Goal: Task Accomplishment & Management: Complete application form

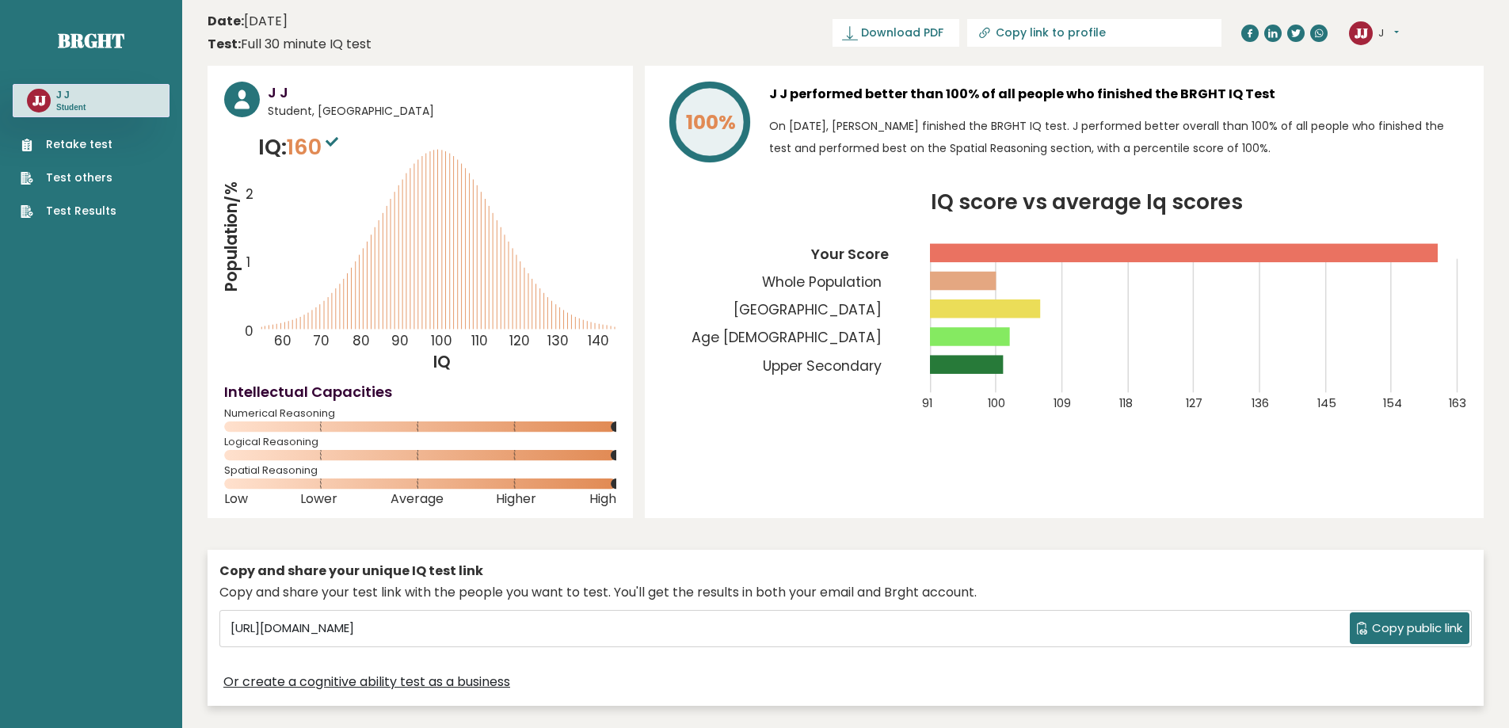
click at [64, 139] on link "Retake test" at bounding box center [69, 144] width 96 height 17
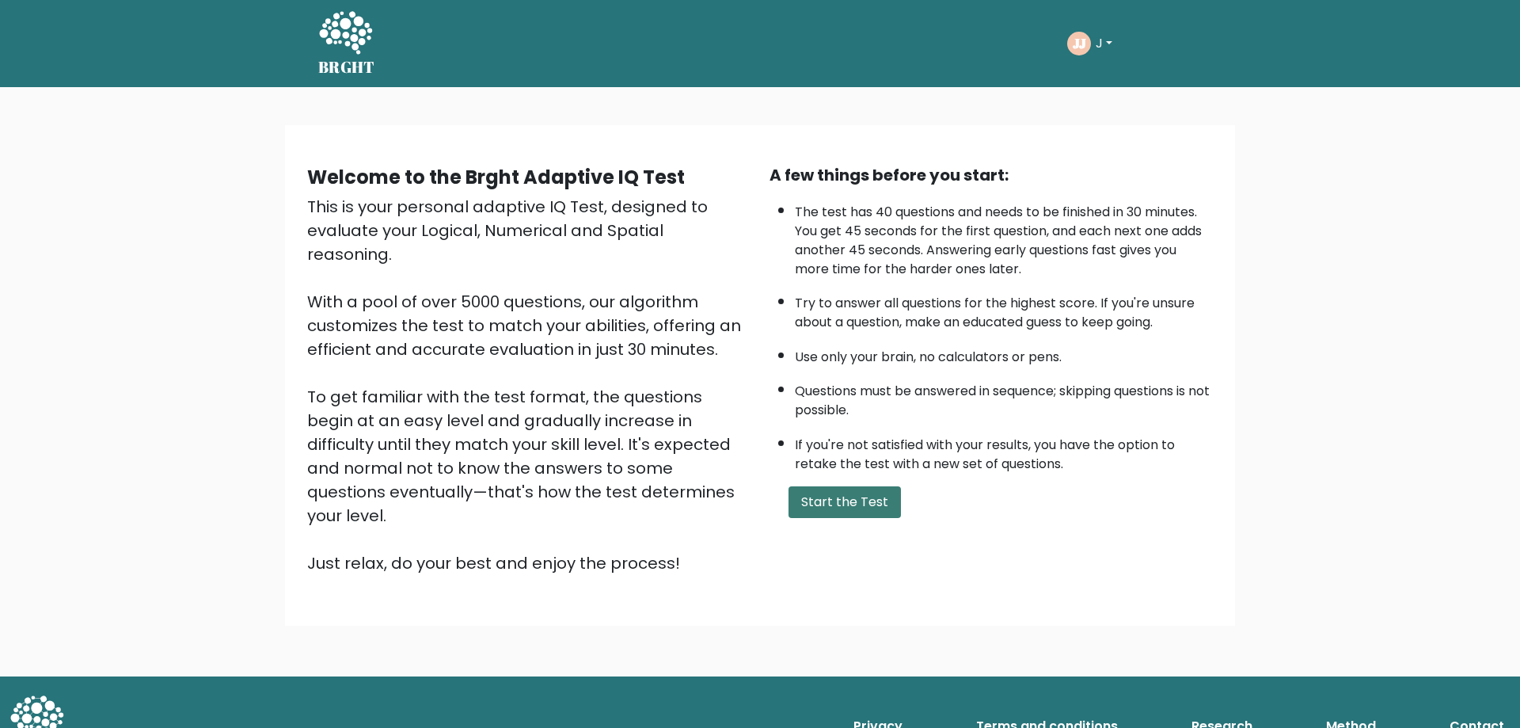
click at [808, 503] on button "Start the Test" at bounding box center [845, 502] width 112 height 32
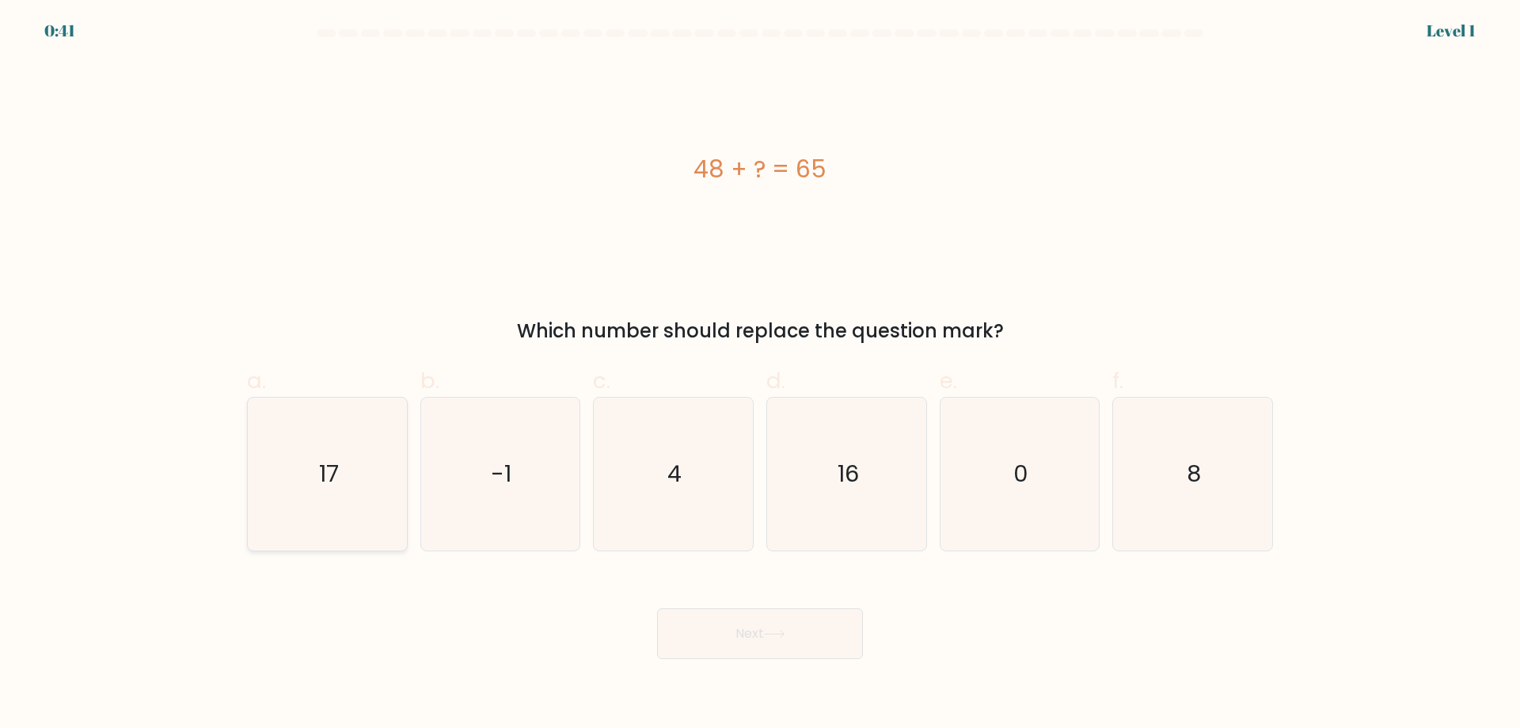
click at [336, 481] on text "17" at bounding box center [329, 474] width 20 height 32
click at [760, 375] on input "a. 17" at bounding box center [760, 369] width 1 height 10
radio input "true"
click at [759, 626] on button "Next" at bounding box center [760, 633] width 206 height 51
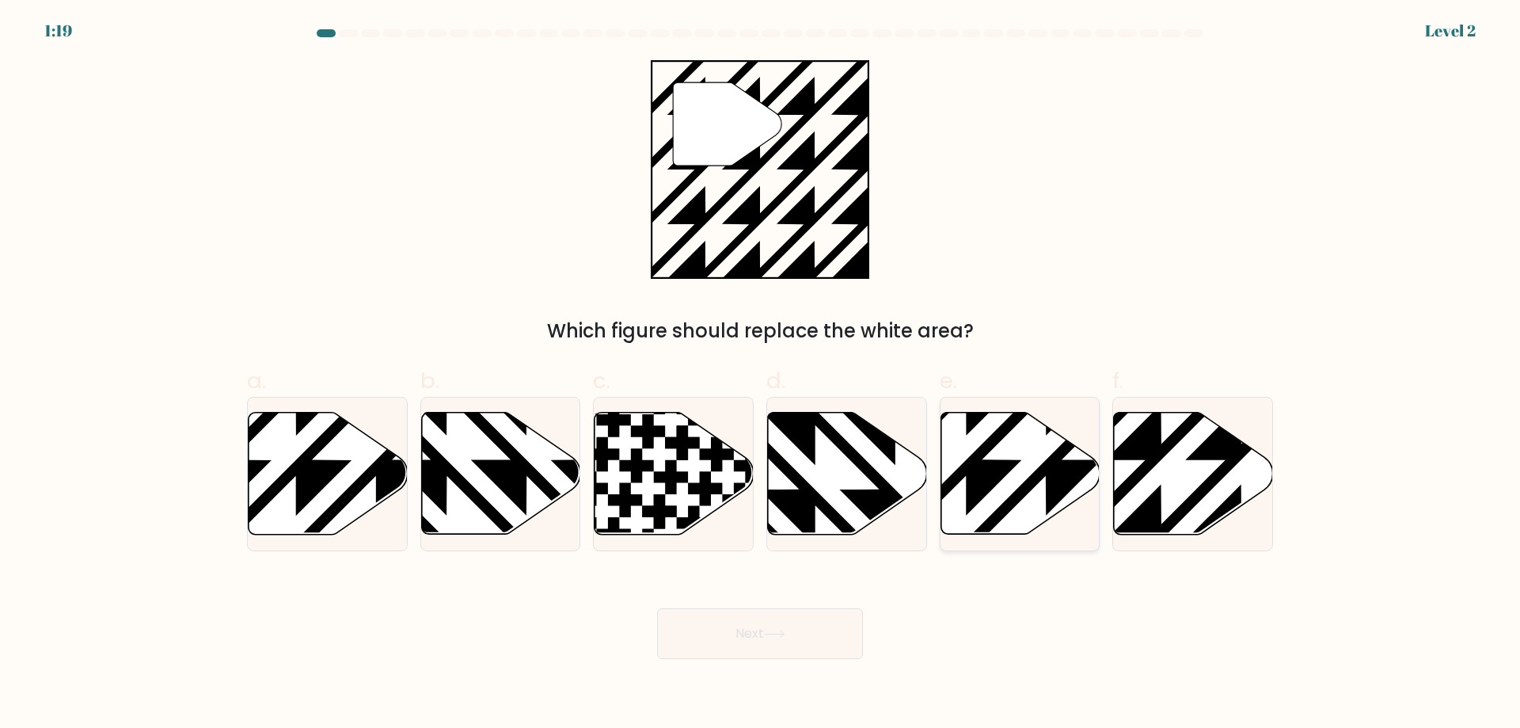
click at [1031, 454] on icon at bounding box center [1020, 474] width 159 height 122
click at [761, 375] on input "e." at bounding box center [760, 369] width 1 height 10
radio input "true"
click at [1168, 512] on icon at bounding box center [1193, 474] width 159 height 122
click at [761, 375] on input "f." at bounding box center [760, 369] width 1 height 10
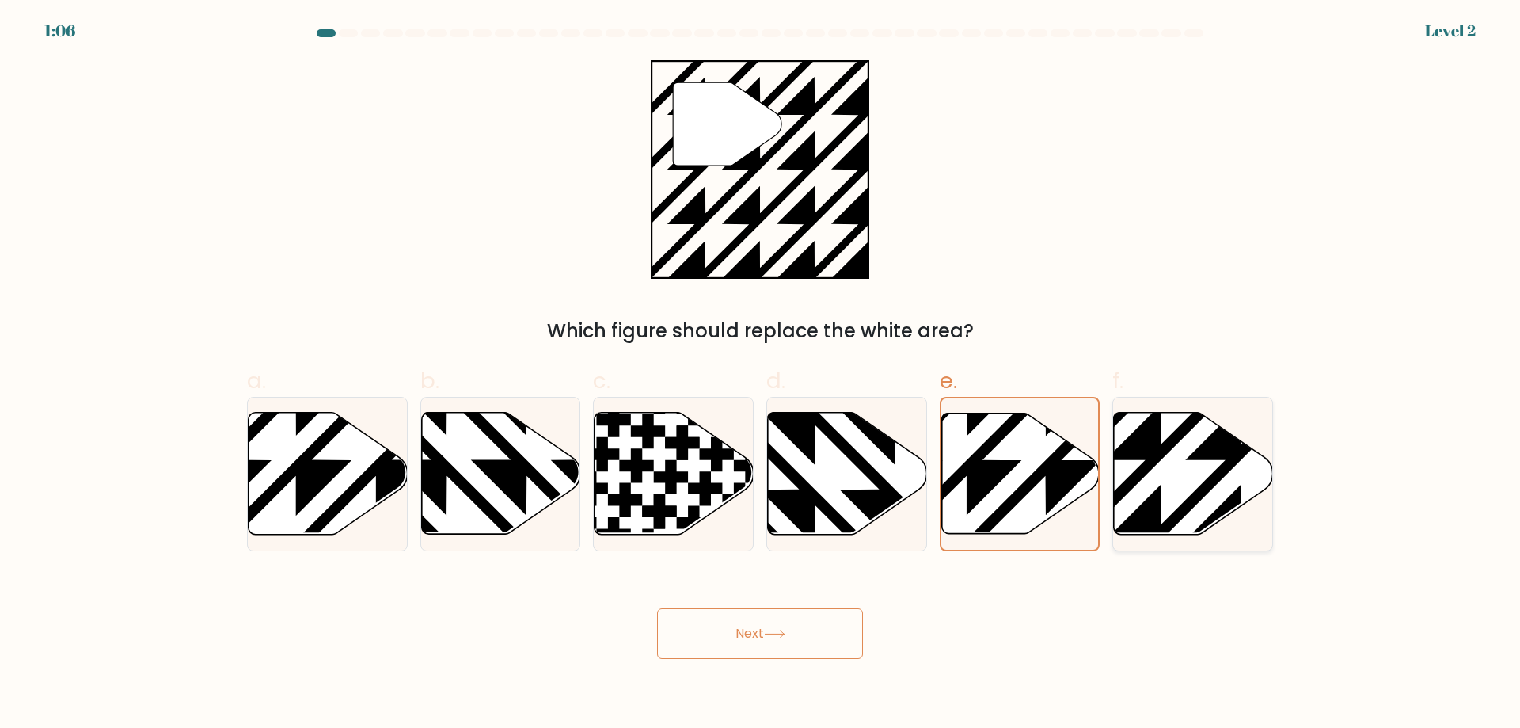
radio input "true"
click at [775, 638] on icon at bounding box center [774, 634] width 21 height 9
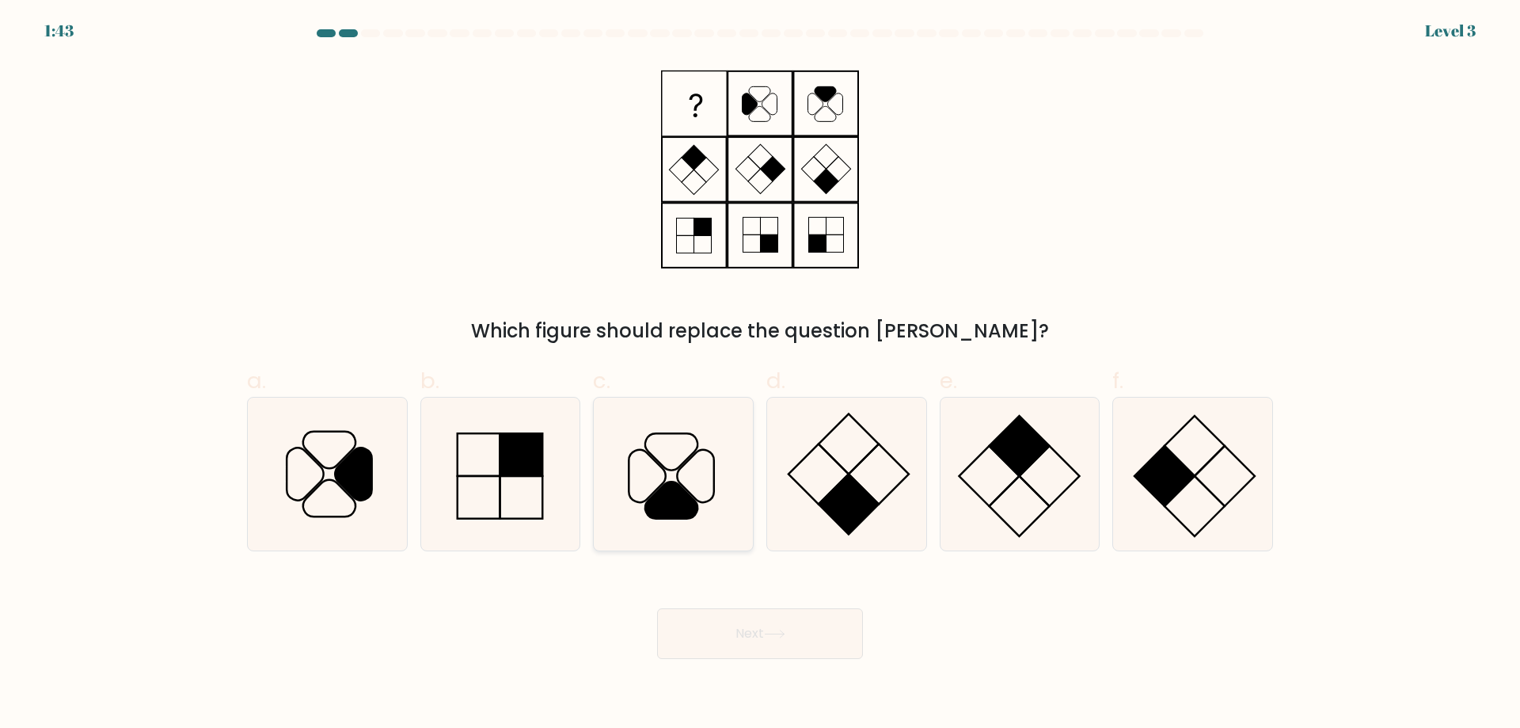
click at [723, 487] on icon at bounding box center [673, 474] width 153 height 153
click at [760, 375] on input "c." at bounding box center [760, 369] width 1 height 10
radio input "true"
click at [767, 616] on button "Next" at bounding box center [760, 633] width 206 height 51
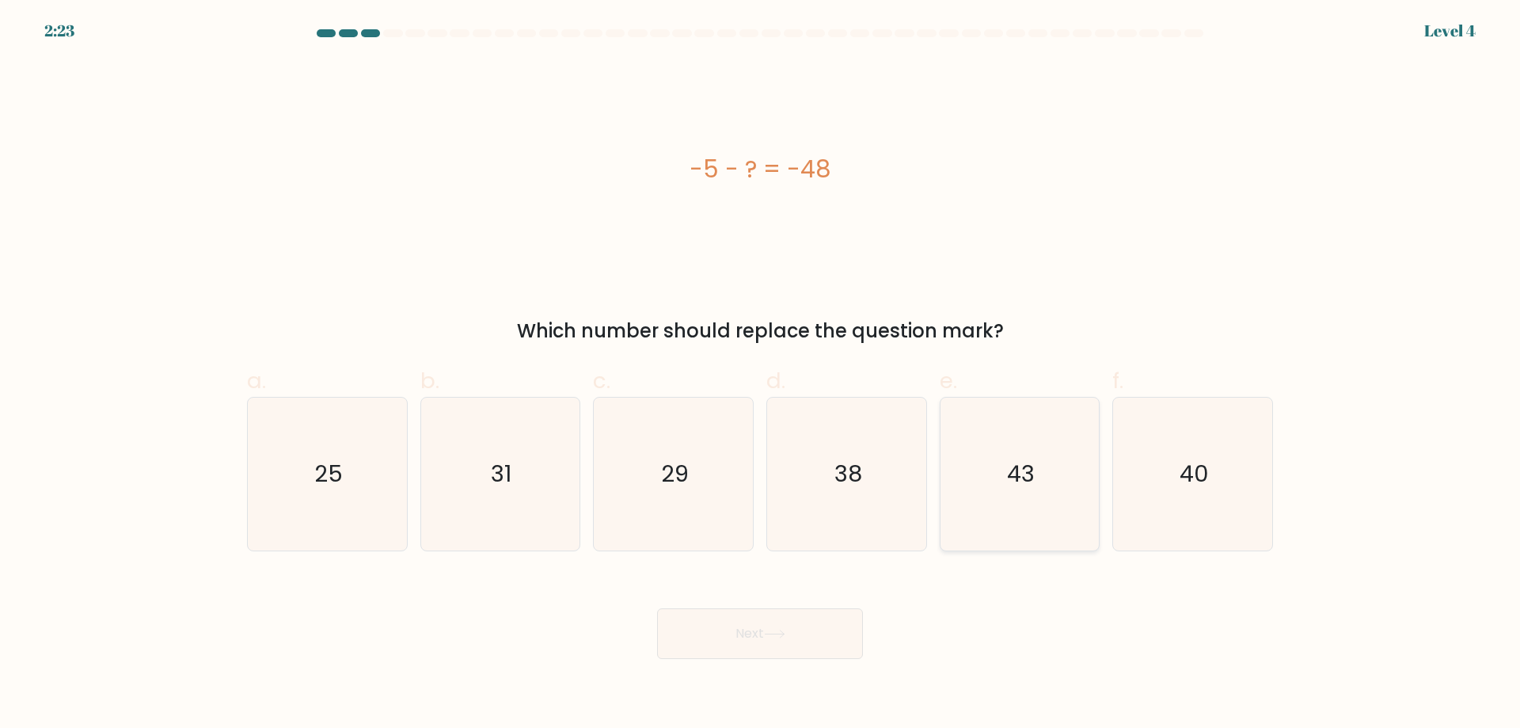
click at [1013, 510] on icon "43" at bounding box center [1019, 474] width 153 height 153
click at [761, 375] on input "e. 43" at bounding box center [760, 369] width 1 height 10
radio input "true"
click at [708, 626] on button "Next" at bounding box center [760, 633] width 206 height 51
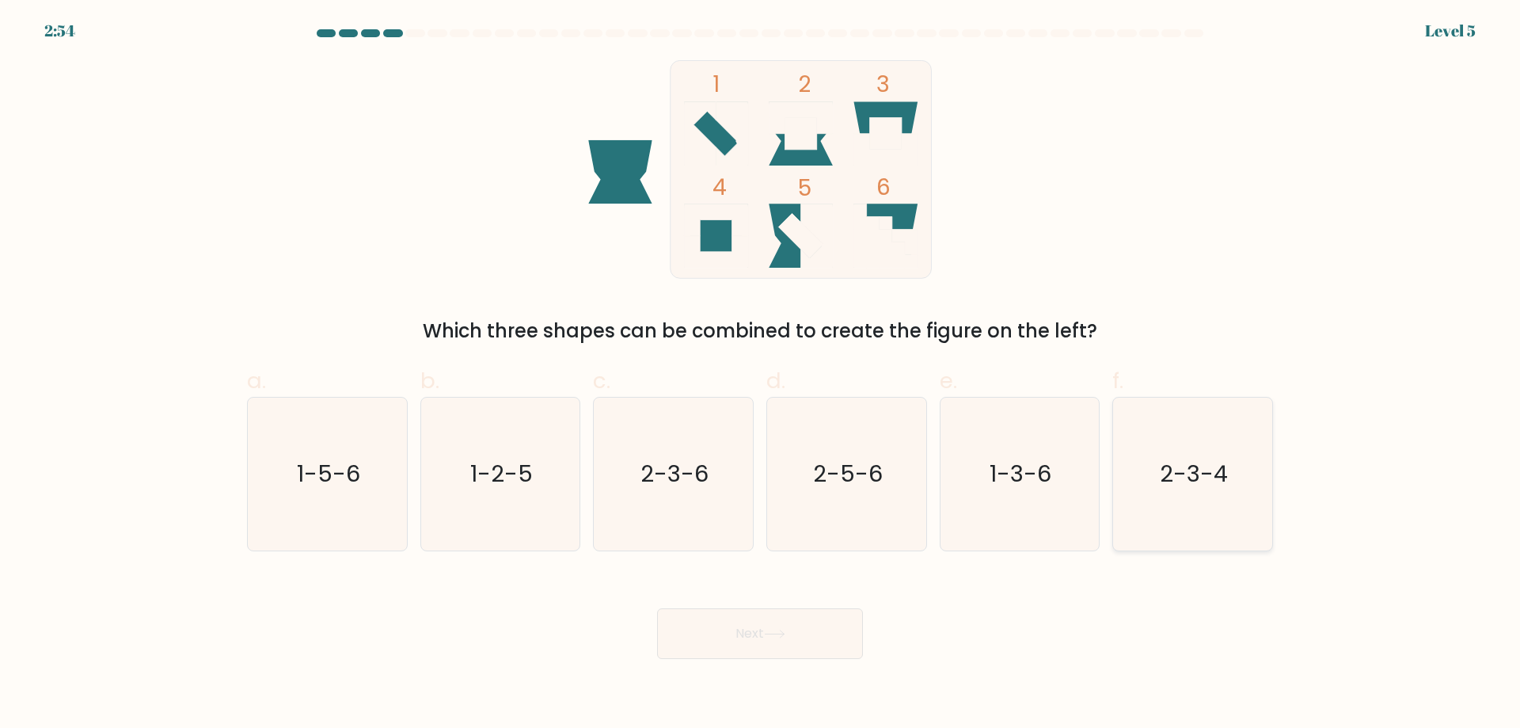
click at [1227, 495] on icon "2-3-4" at bounding box center [1193, 474] width 153 height 153
click at [761, 375] on input "f. 2-3-4" at bounding box center [760, 369] width 1 height 10
radio input "true"
click at [771, 653] on button "Next" at bounding box center [760, 633] width 206 height 51
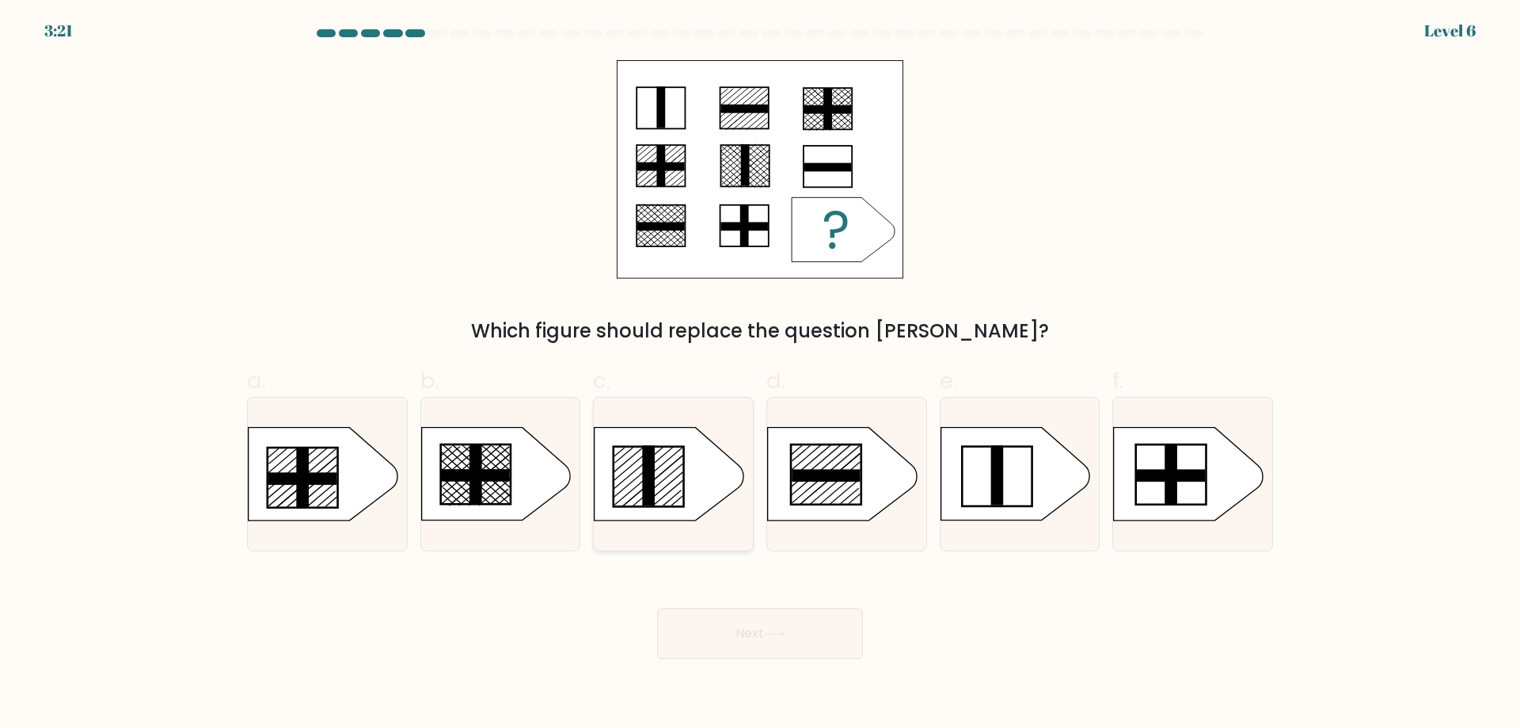
click at [663, 518] on icon at bounding box center [669, 474] width 149 height 93
click at [760, 375] on input "c." at bounding box center [760, 369] width 1 height 10
radio input "true"
click at [756, 623] on button "Next" at bounding box center [760, 633] width 206 height 51
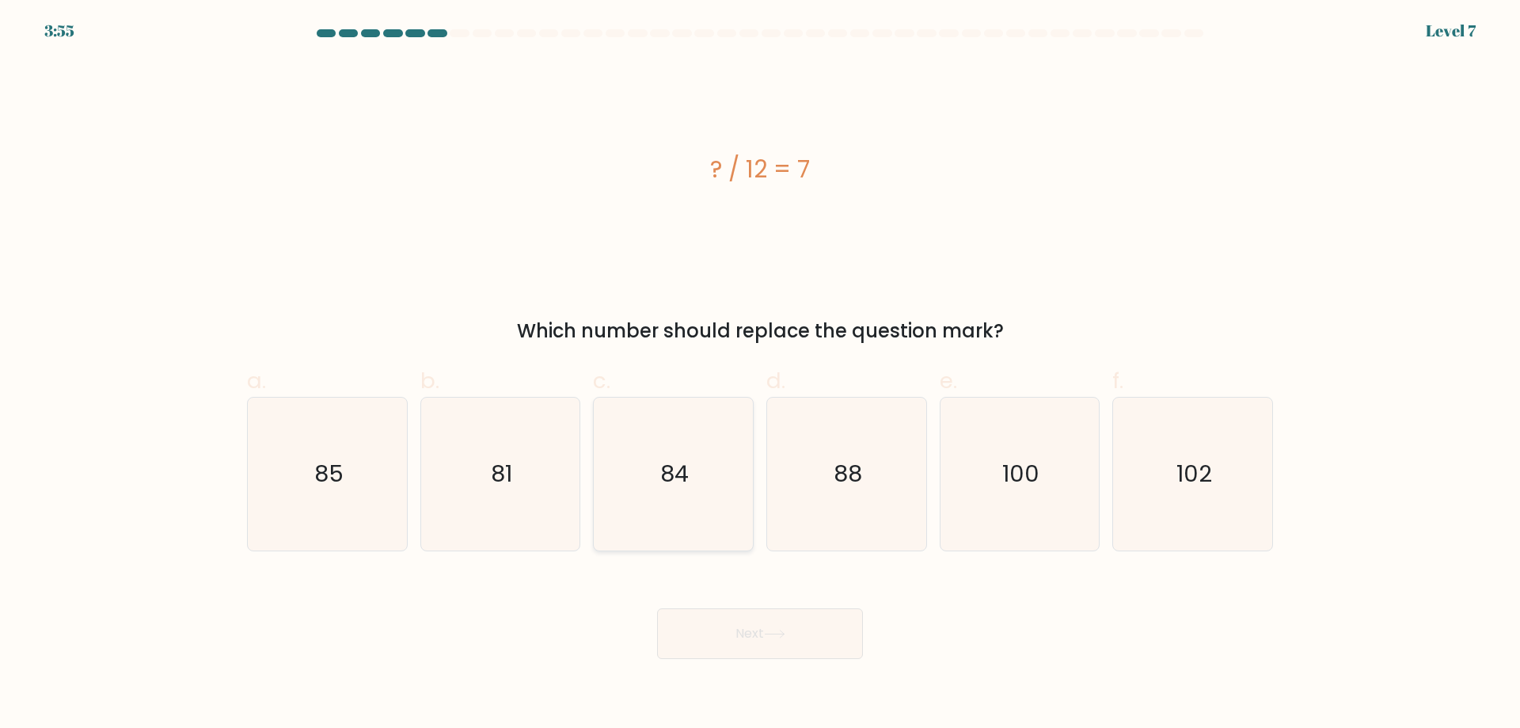
click at [696, 489] on icon "84" at bounding box center [673, 474] width 153 height 153
click at [760, 375] on input "c. 84" at bounding box center [760, 369] width 1 height 10
radio input "true"
click at [741, 644] on button "Next" at bounding box center [760, 633] width 206 height 51
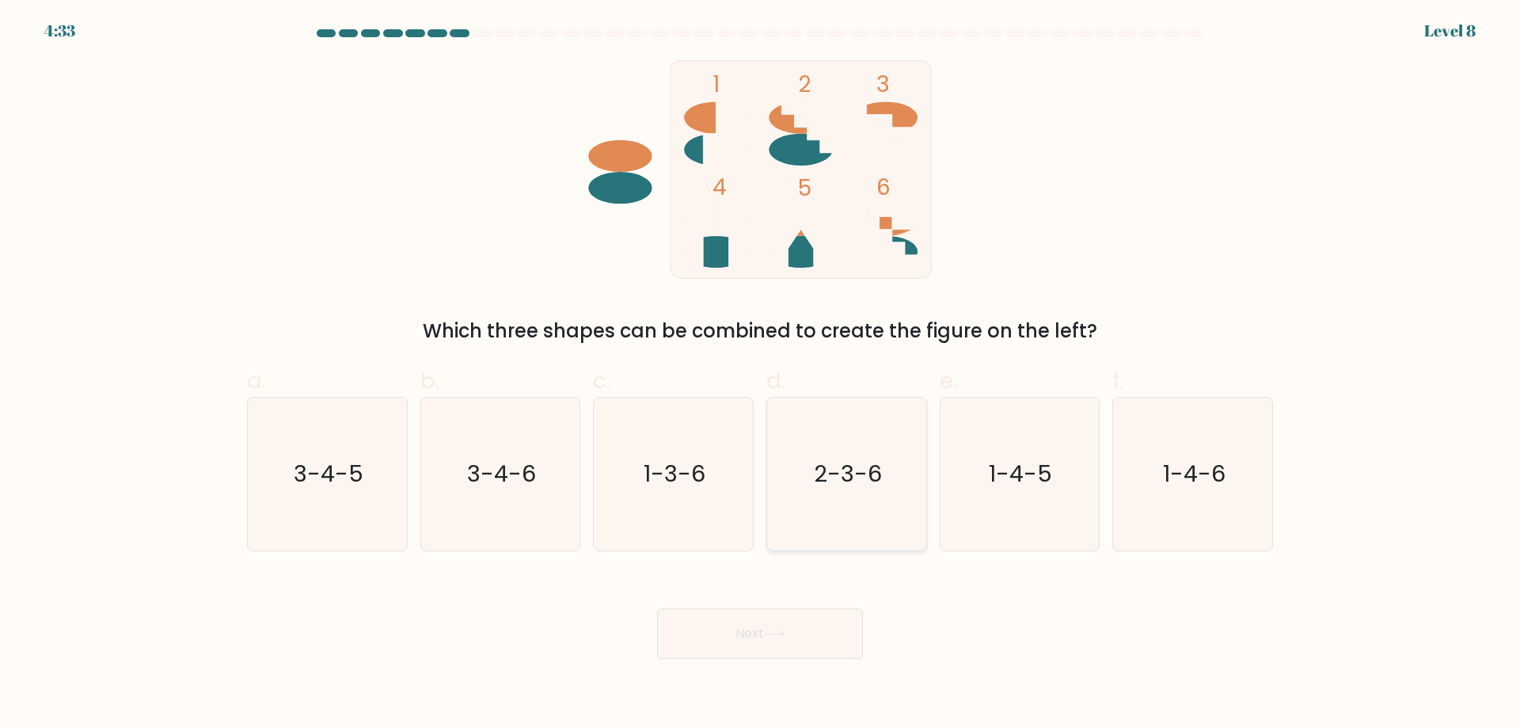
click at [882, 490] on icon "2-3-6" at bounding box center [847, 474] width 153 height 153
click at [761, 375] on input "d. 2-3-6" at bounding box center [760, 369] width 1 height 10
radio input "true"
click at [738, 632] on button "Next" at bounding box center [760, 633] width 206 height 51
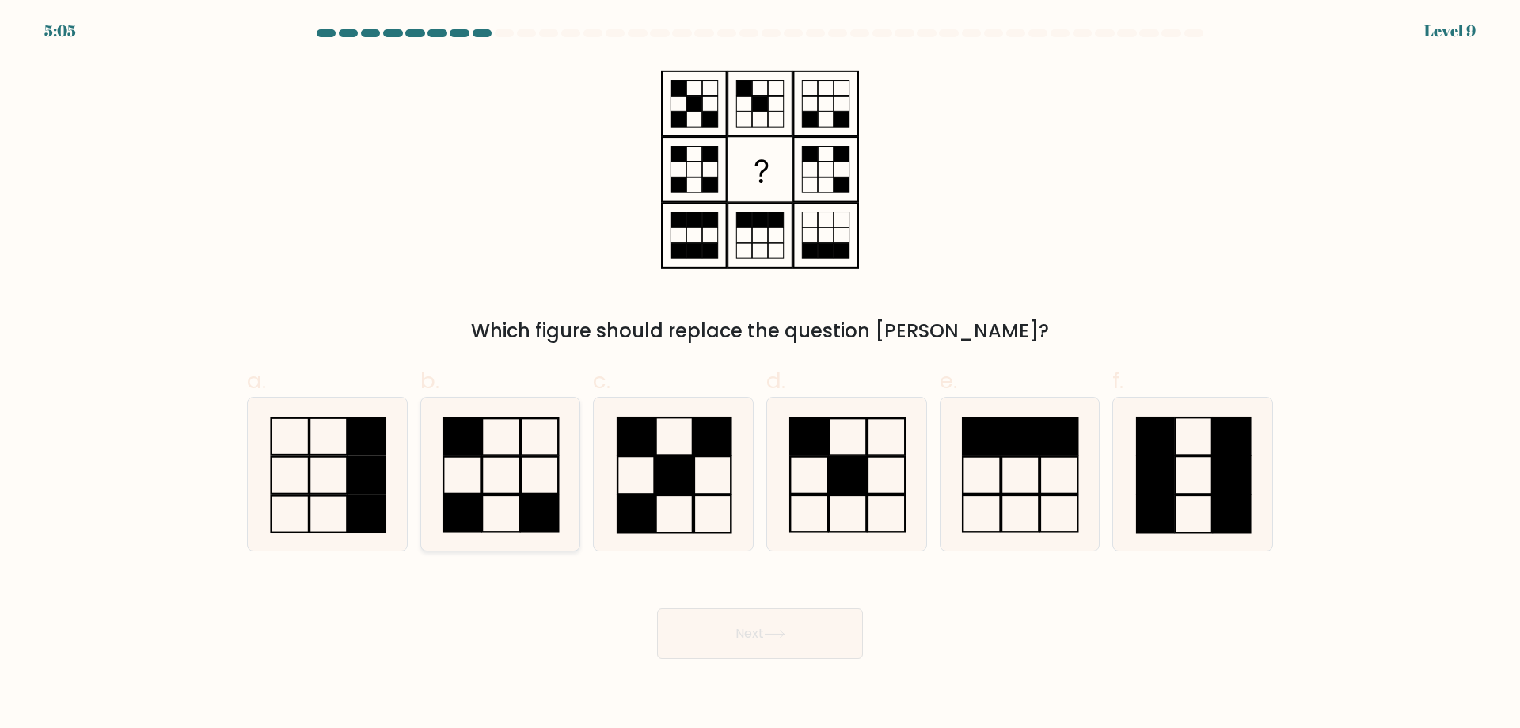
click at [493, 464] on icon at bounding box center [500, 474] width 153 height 153
click at [760, 375] on input "b." at bounding box center [760, 369] width 1 height 10
radio input "true"
click at [759, 630] on button "Next" at bounding box center [760, 633] width 206 height 51
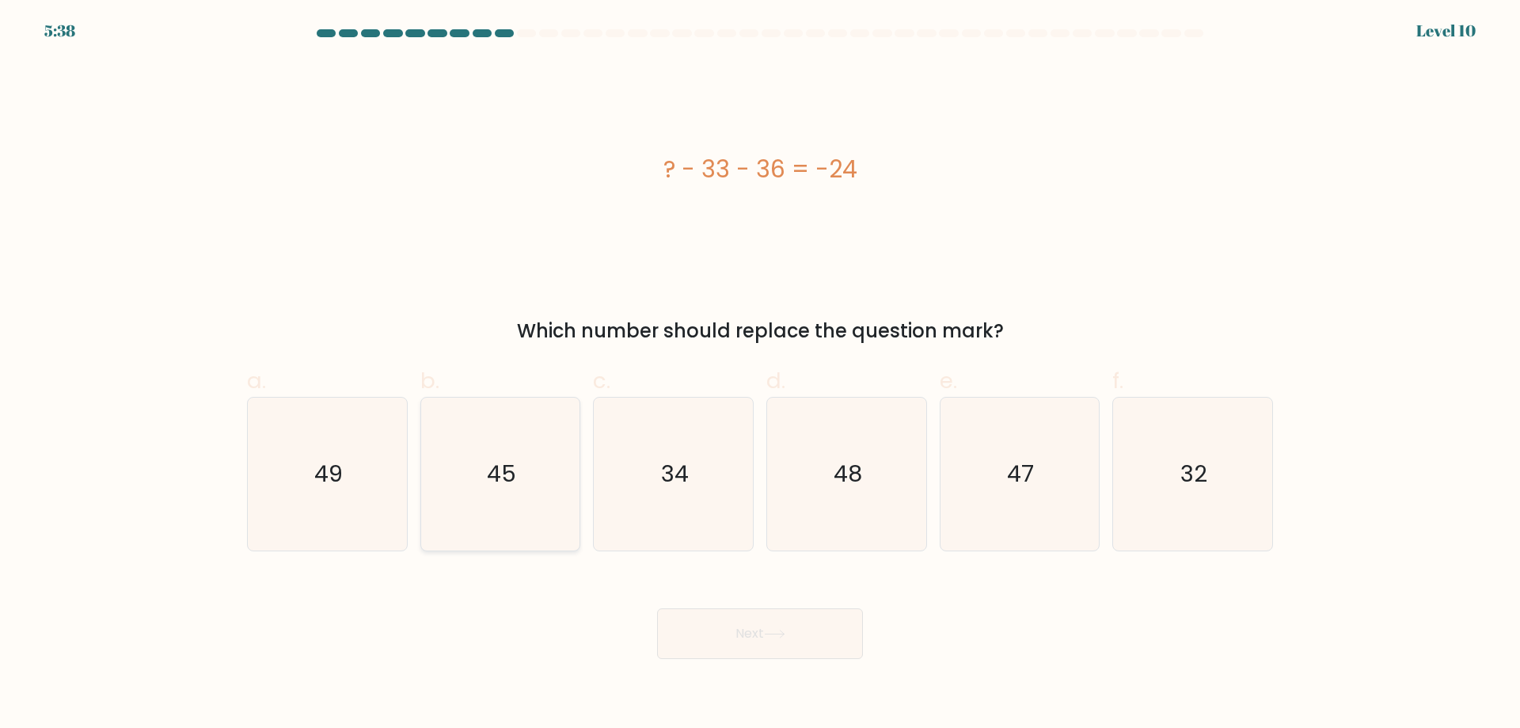
click at [521, 504] on icon "45" at bounding box center [500, 474] width 153 height 153
click at [760, 375] on input "b. 45" at bounding box center [760, 369] width 1 height 10
radio input "true"
click at [763, 653] on button "Next" at bounding box center [760, 633] width 206 height 51
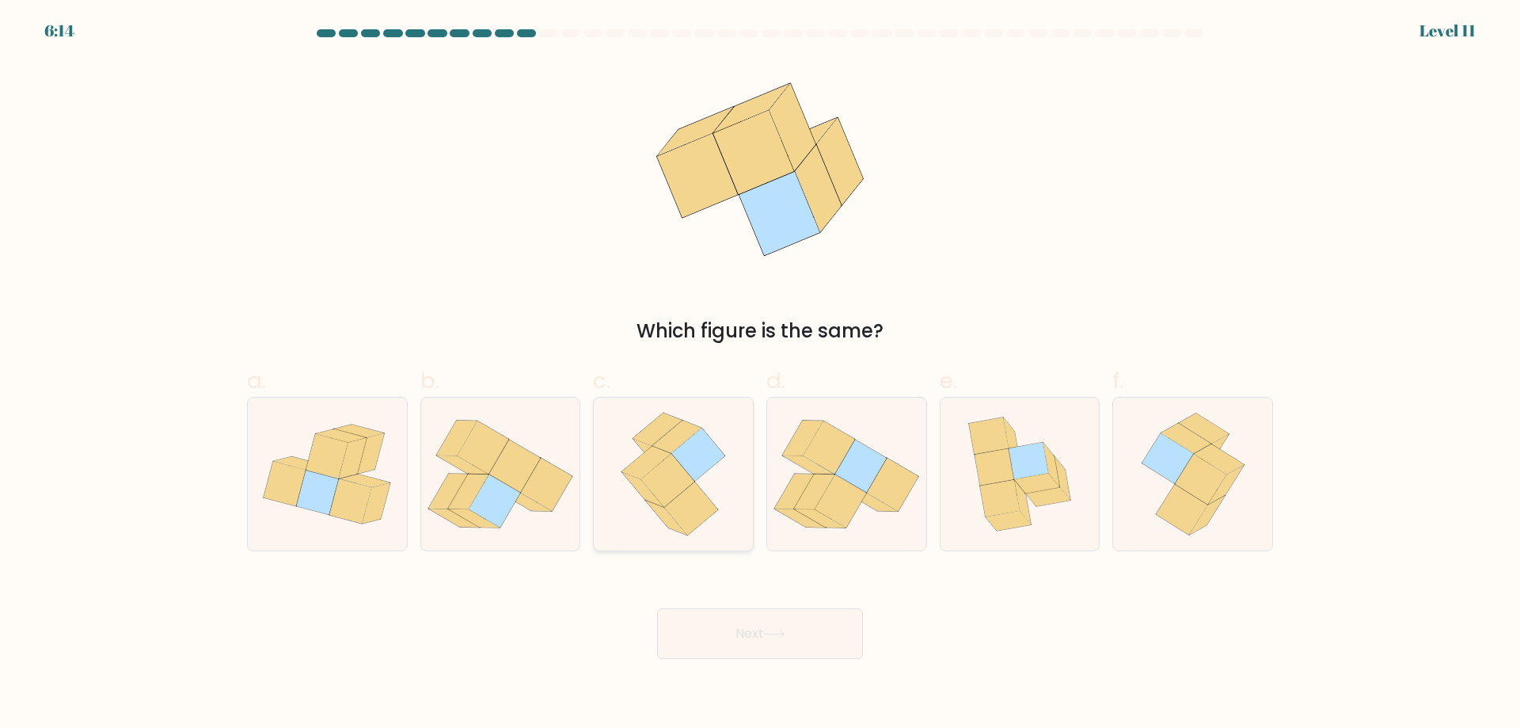
click at [647, 507] on icon at bounding box center [673, 474] width 123 height 153
click at [760, 375] on input "c." at bounding box center [760, 369] width 1 height 10
radio input "true"
click at [740, 626] on button "Next" at bounding box center [760, 633] width 206 height 51
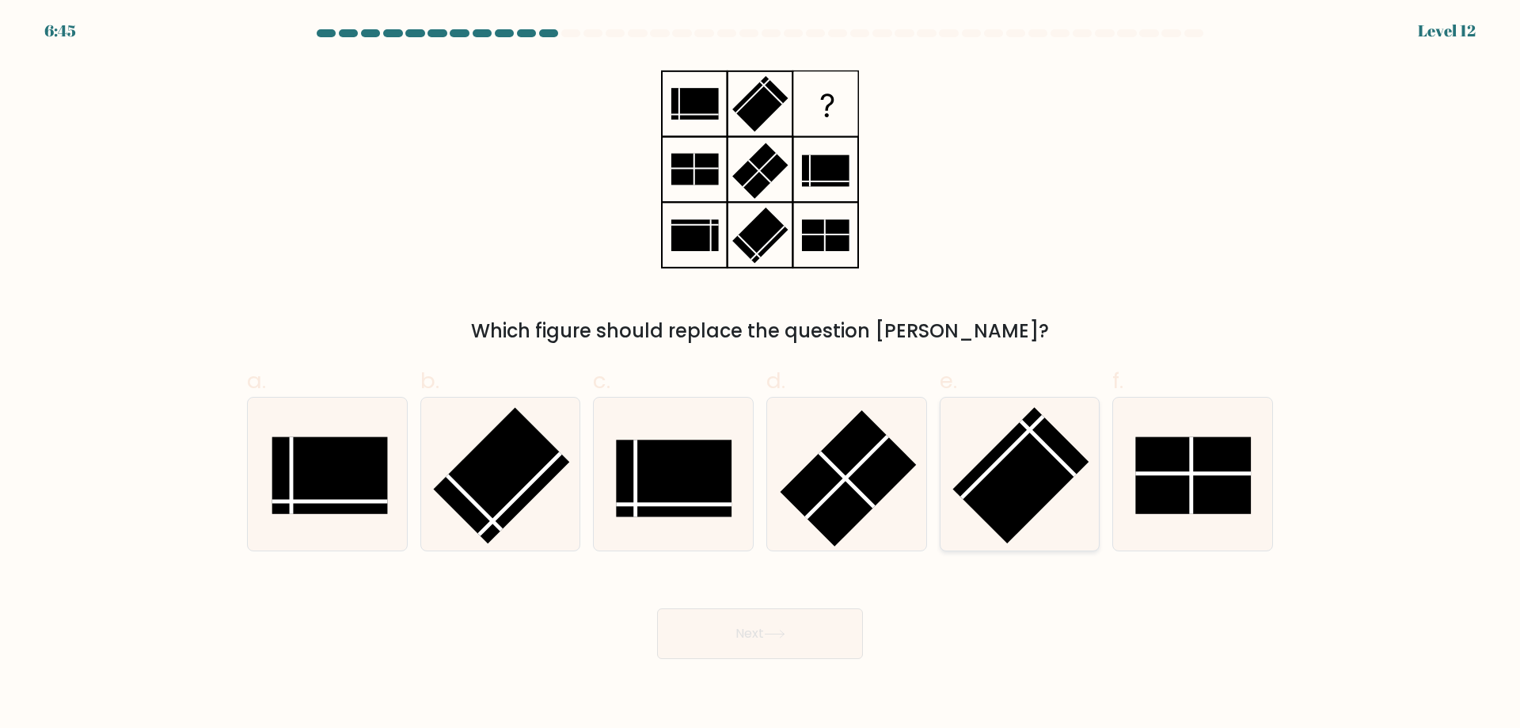
click at [1022, 498] on rect at bounding box center [1021, 475] width 136 height 136
click at [761, 375] on input "e." at bounding box center [760, 369] width 1 height 10
radio input "true"
click at [774, 630] on icon at bounding box center [774, 634] width 21 height 9
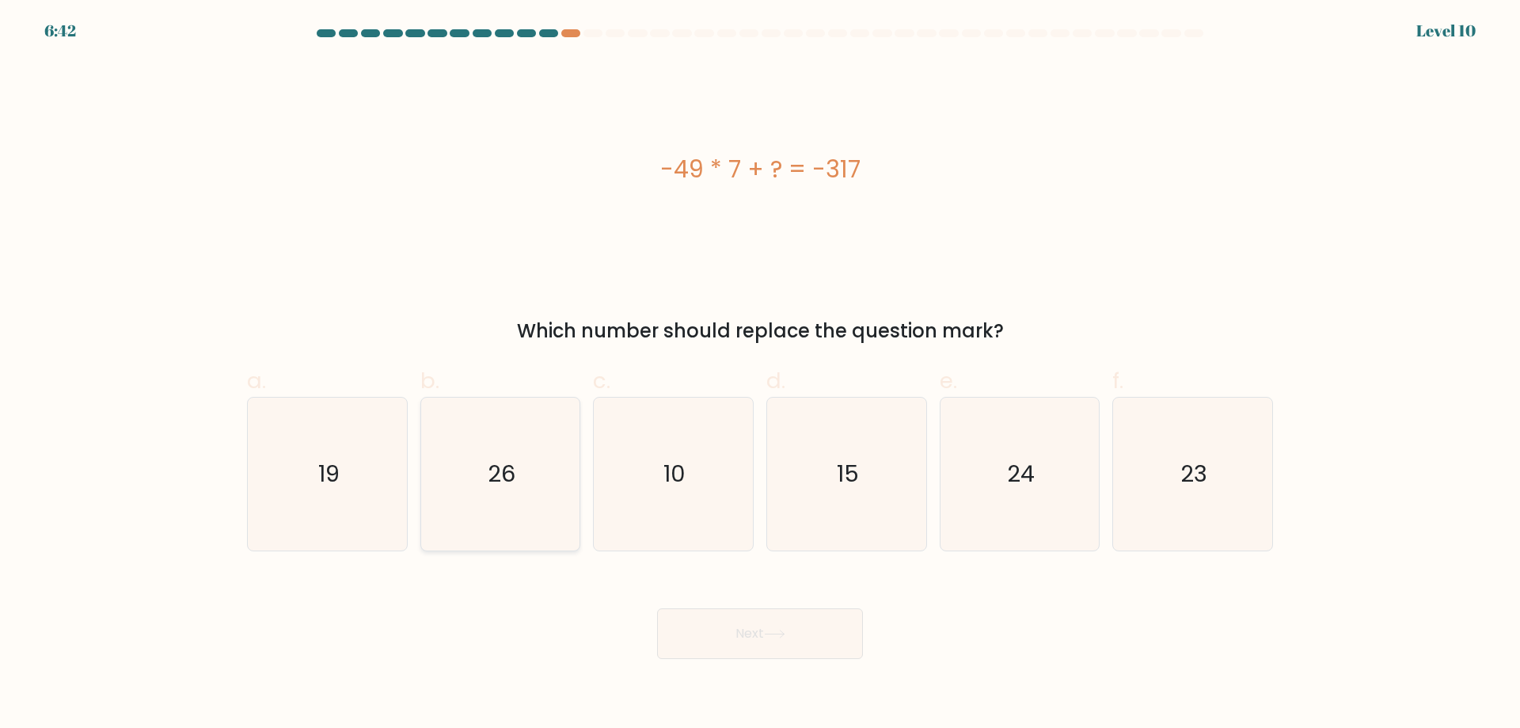
click at [576, 468] on icon "26" at bounding box center [500, 474] width 153 height 153
click at [760, 375] on input "b. 26" at bounding box center [760, 369] width 1 height 10
radio input "true"
click at [752, 615] on button "Next" at bounding box center [760, 633] width 206 height 51
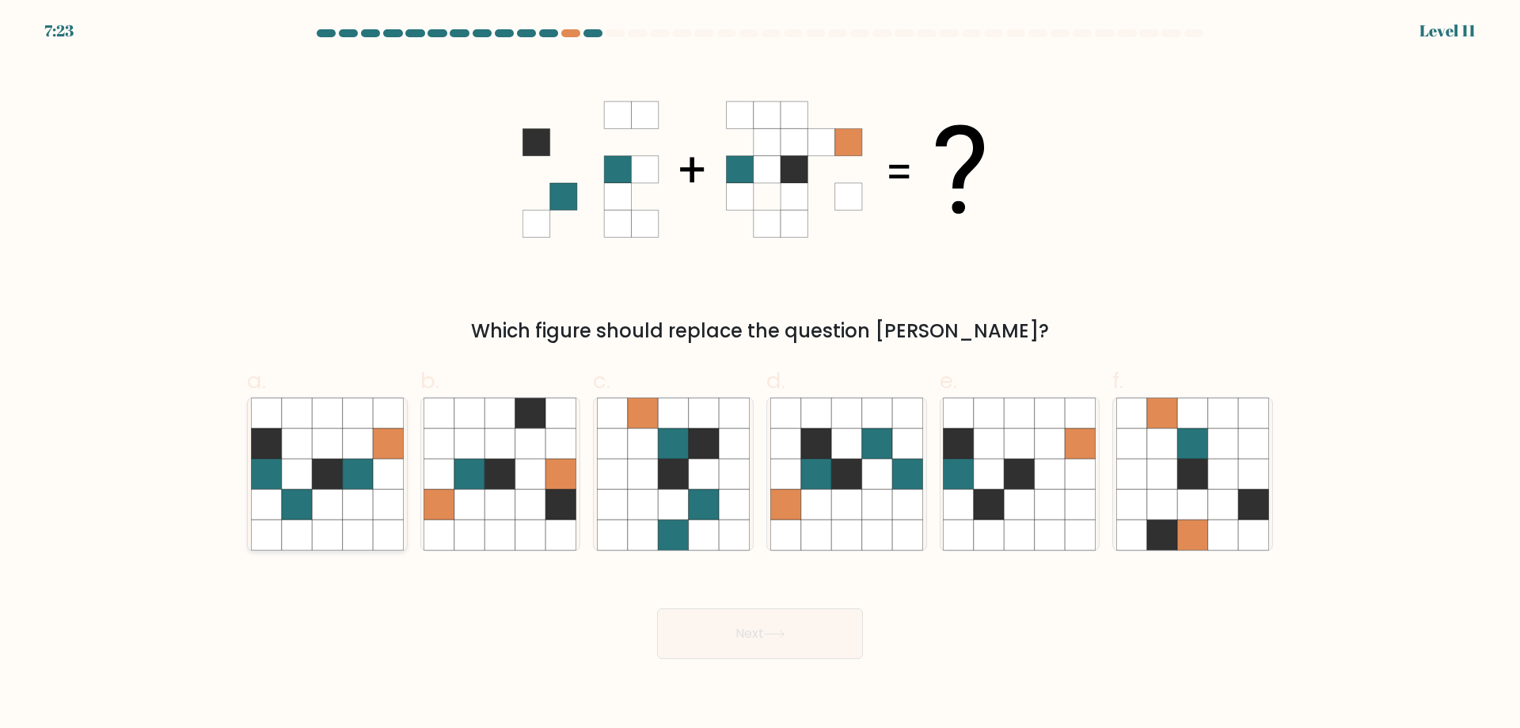
click at [268, 432] on icon at bounding box center [266, 443] width 30 height 30
click at [760, 375] on input "a." at bounding box center [760, 369] width 1 height 10
radio input "true"
click at [679, 620] on button "Next" at bounding box center [760, 633] width 206 height 51
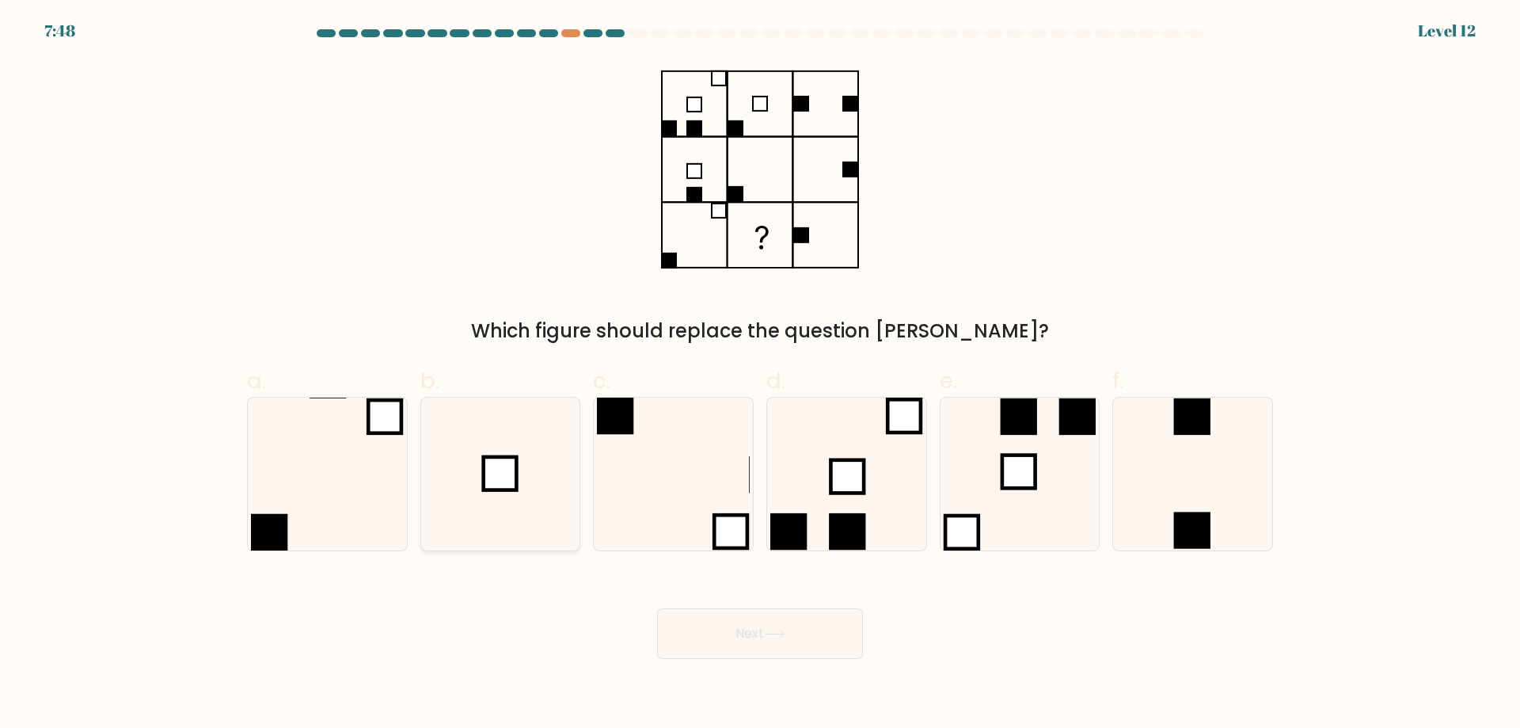
click at [493, 534] on icon at bounding box center [500, 474] width 153 height 153
click at [760, 375] on input "b." at bounding box center [760, 369] width 1 height 10
radio input "true"
click at [725, 650] on button "Next" at bounding box center [760, 633] width 206 height 51
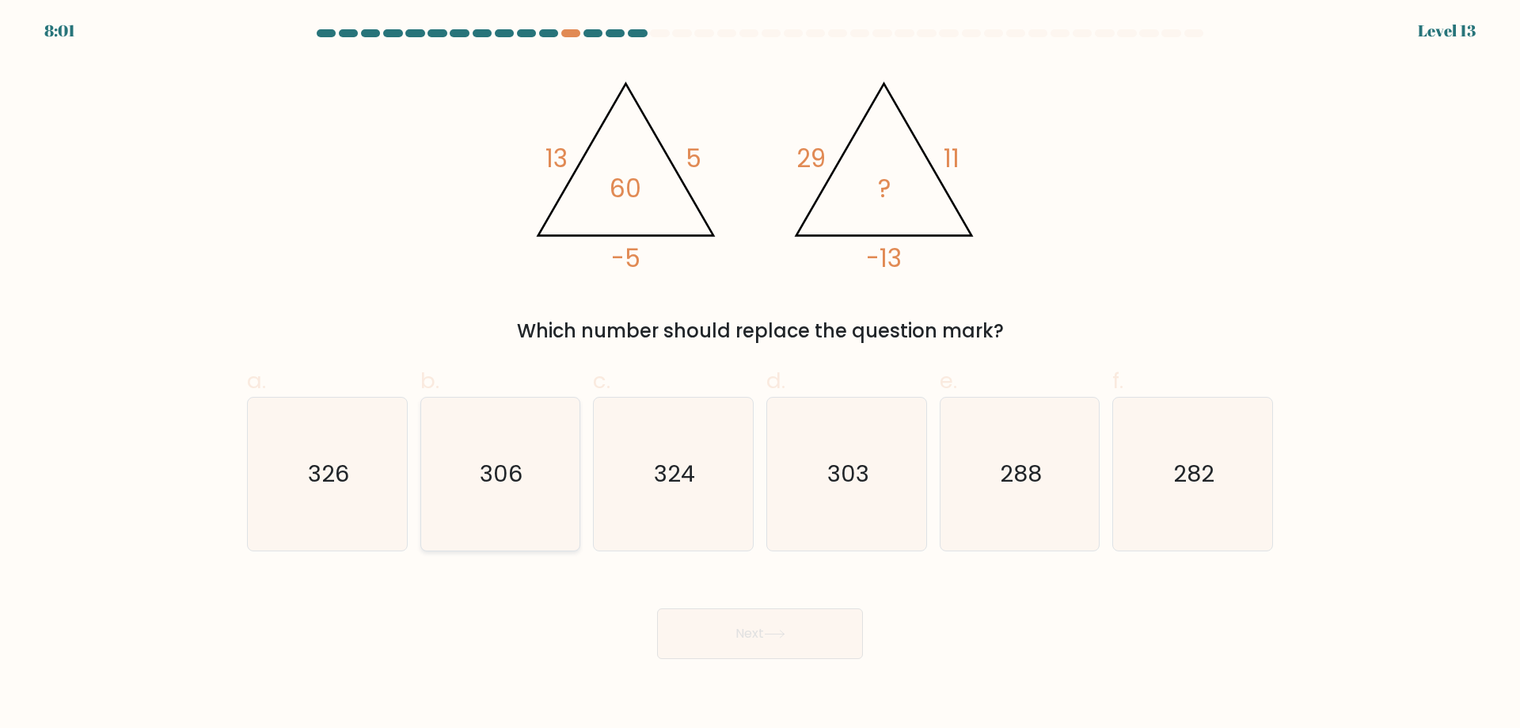
click at [500, 497] on icon "306" at bounding box center [500, 474] width 153 height 153
click at [760, 375] on input "b. 306" at bounding box center [760, 369] width 1 height 10
radio input "true"
click at [704, 626] on button "Next" at bounding box center [760, 633] width 206 height 51
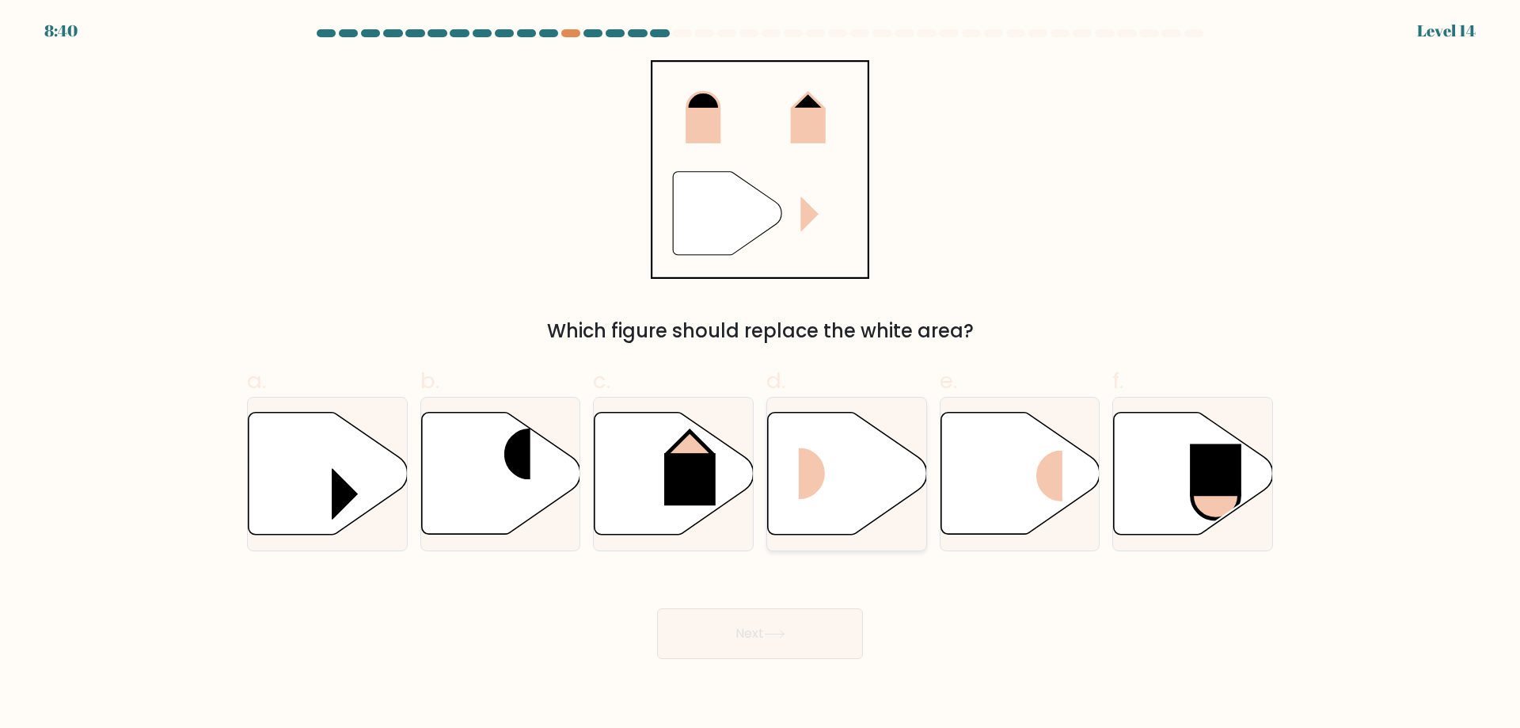
click at [905, 484] on icon at bounding box center [847, 474] width 159 height 122
click at [761, 375] on input "d." at bounding box center [760, 369] width 1 height 10
radio input "true"
click at [786, 637] on icon at bounding box center [774, 634] width 21 height 9
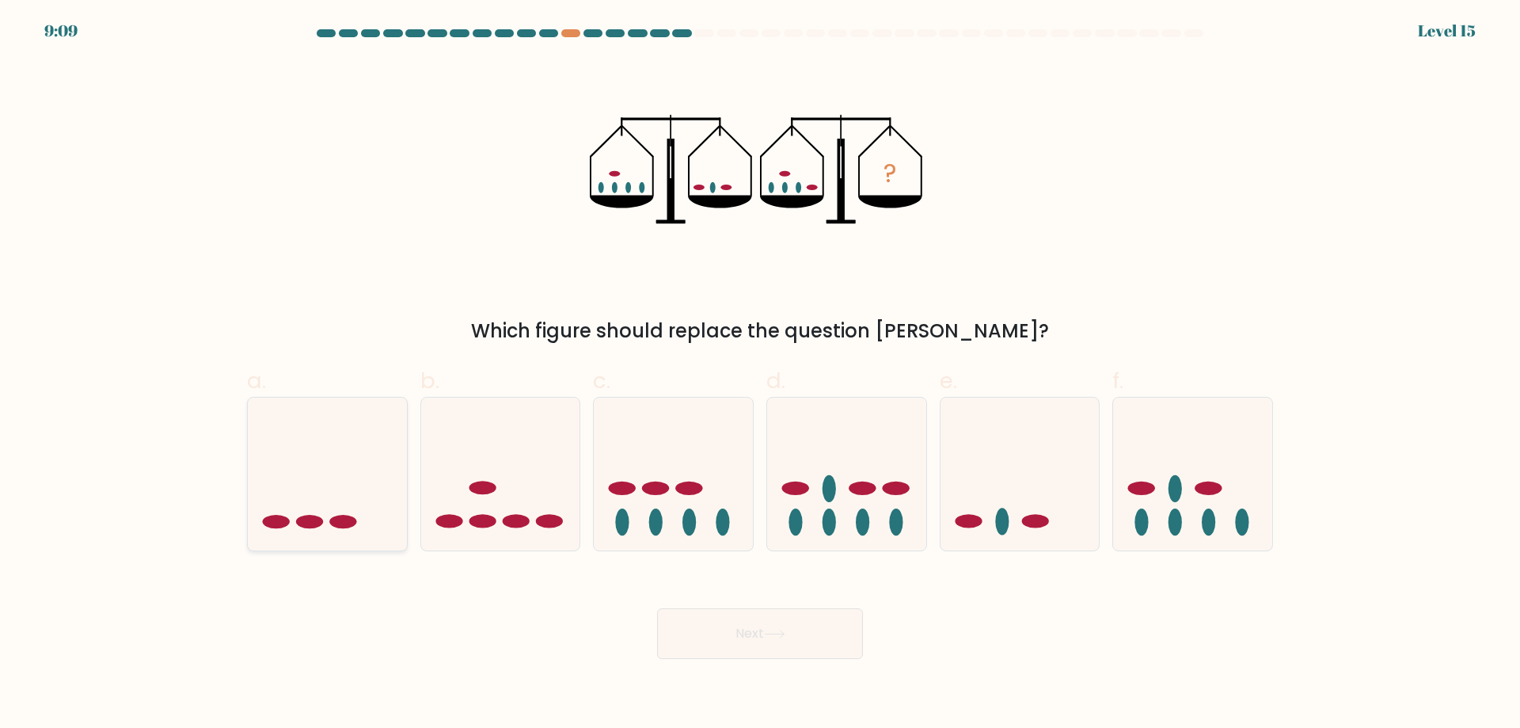
click at [365, 493] on icon at bounding box center [327, 473] width 159 height 131
click at [760, 375] on input "a." at bounding box center [760, 369] width 1 height 10
radio input "true"
click at [687, 641] on button "Next" at bounding box center [760, 633] width 206 height 51
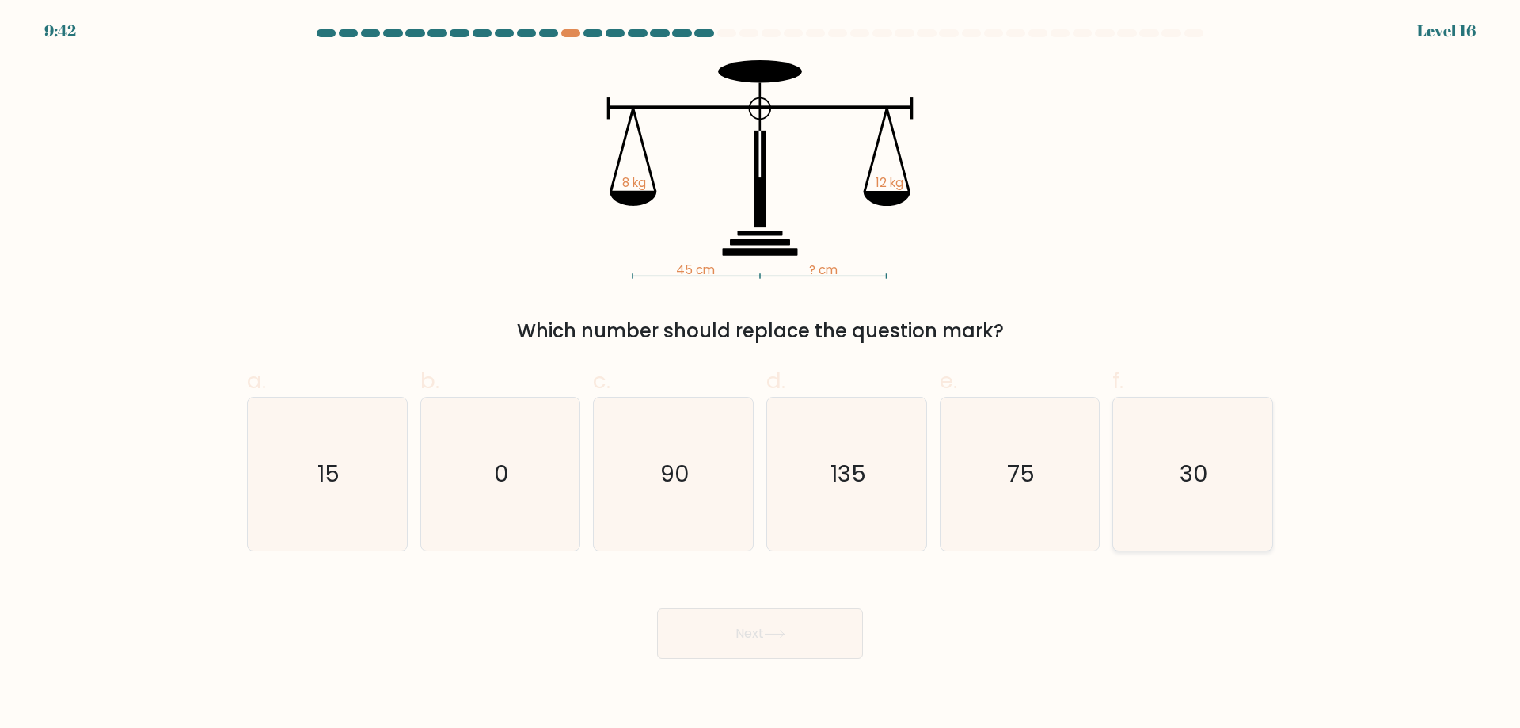
click at [1214, 482] on icon "30" at bounding box center [1193, 474] width 153 height 153
click at [761, 375] on input "f. 30" at bounding box center [760, 369] width 1 height 10
radio input "true"
click at [758, 622] on button "Next" at bounding box center [760, 633] width 206 height 51
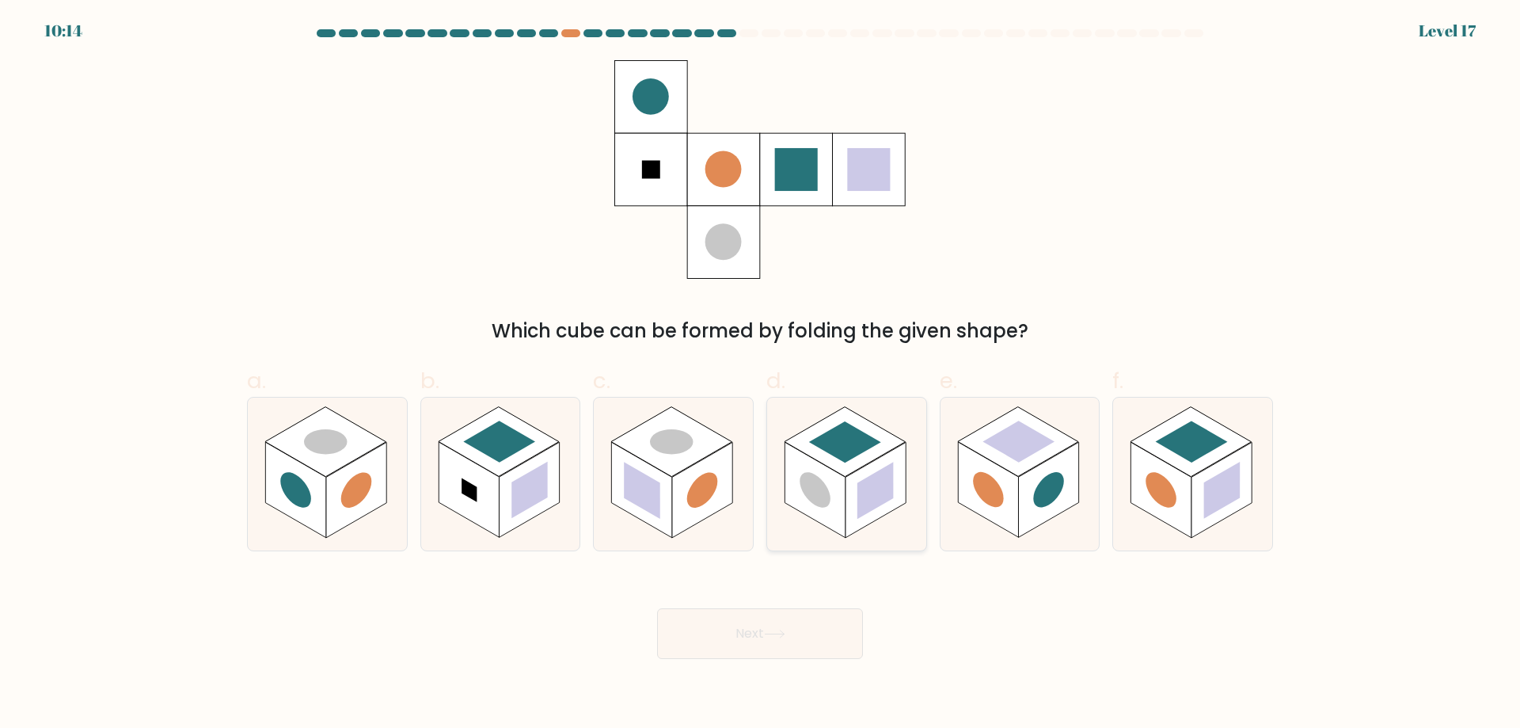
click at [844, 497] on rect at bounding box center [815, 490] width 60 height 96
click at [761, 375] on input "d." at bounding box center [760, 369] width 1 height 10
radio input "true"
click at [733, 650] on button "Next" at bounding box center [760, 633] width 206 height 51
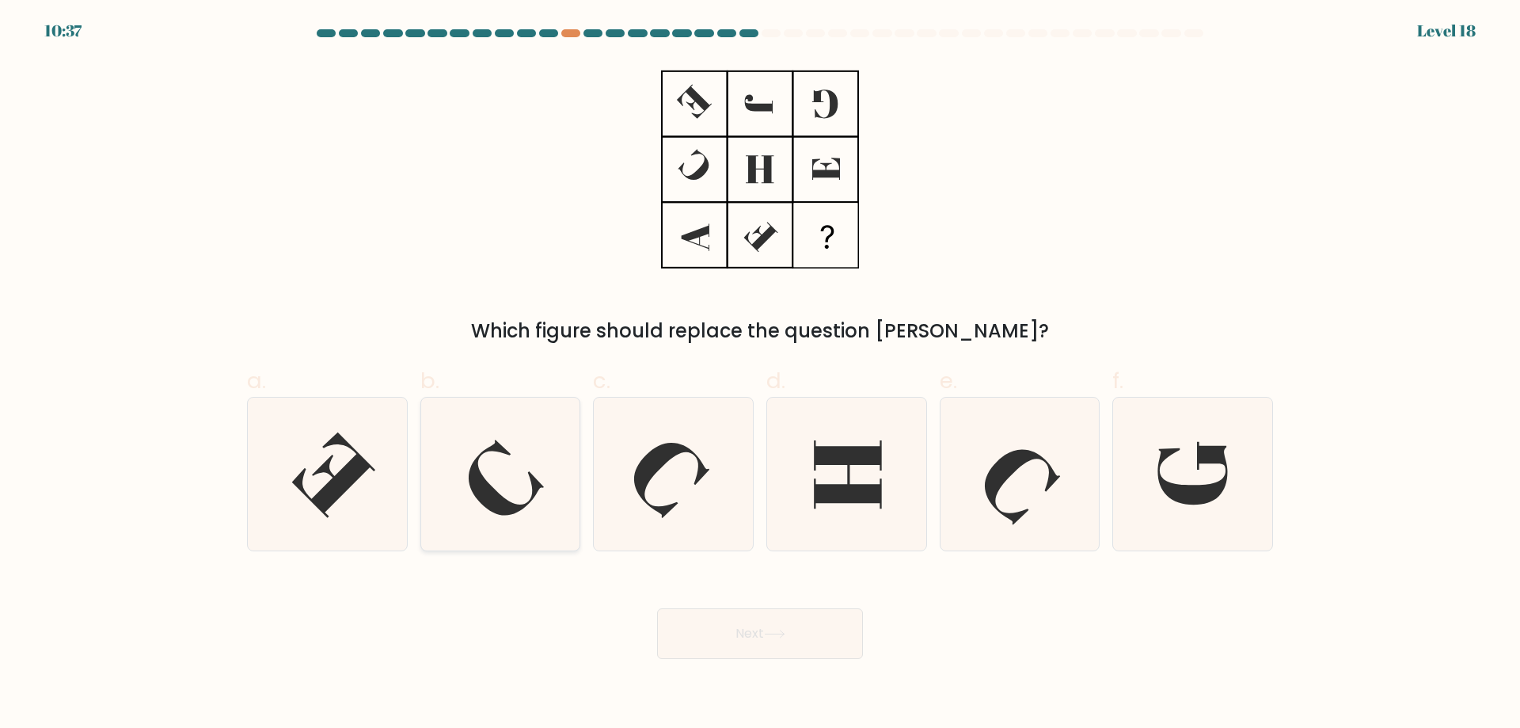
click at [527, 475] on icon at bounding box center [500, 474] width 153 height 153
click at [760, 375] on input "b." at bounding box center [760, 369] width 1 height 10
radio input "true"
click at [771, 628] on button "Next" at bounding box center [760, 633] width 206 height 51
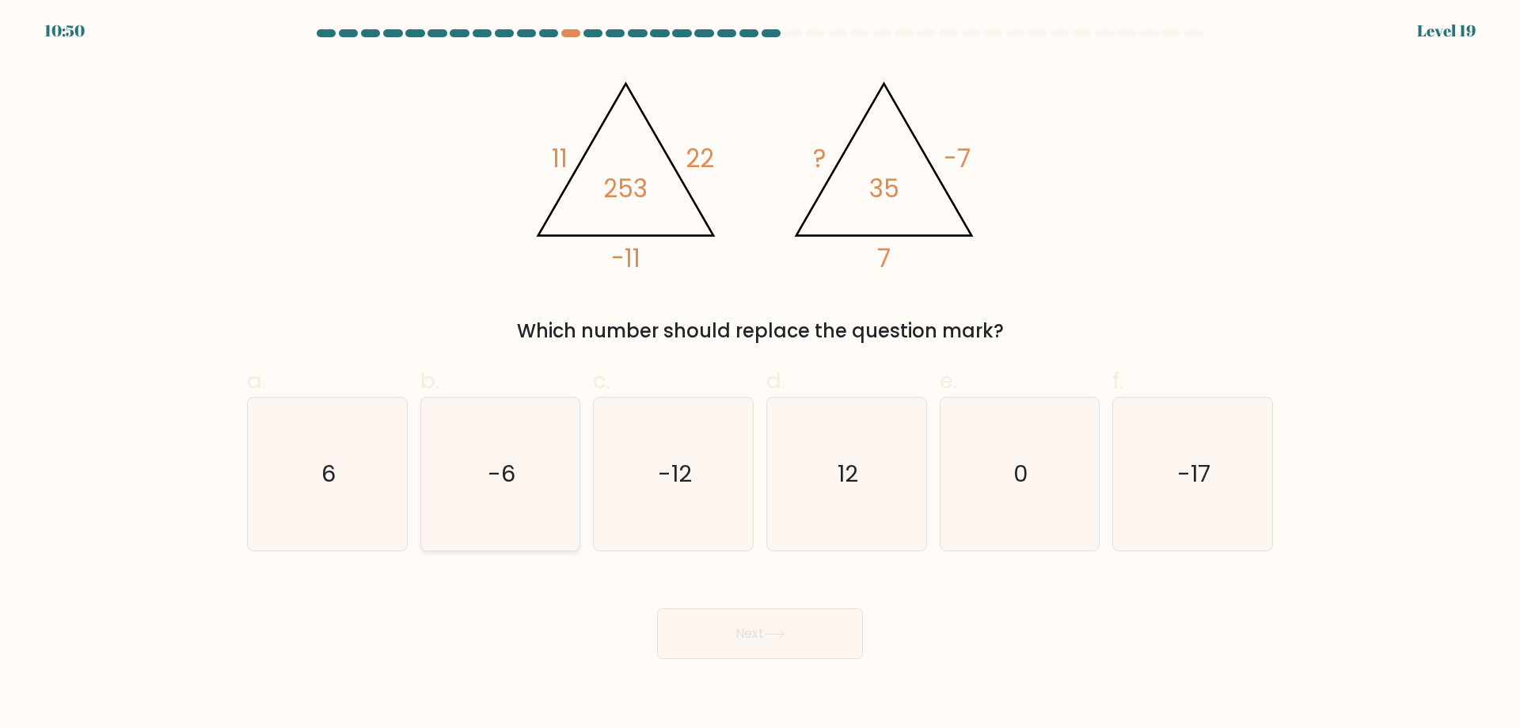
click at [480, 497] on icon "-6" at bounding box center [500, 474] width 153 height 153
click at [760, 375] on input "b. -6" at bounding box center [760, 369] width 1 height 10
radio input "true"
click at [767, 642] on button "Next" at bounding box center [760, 633] width 206 height 51
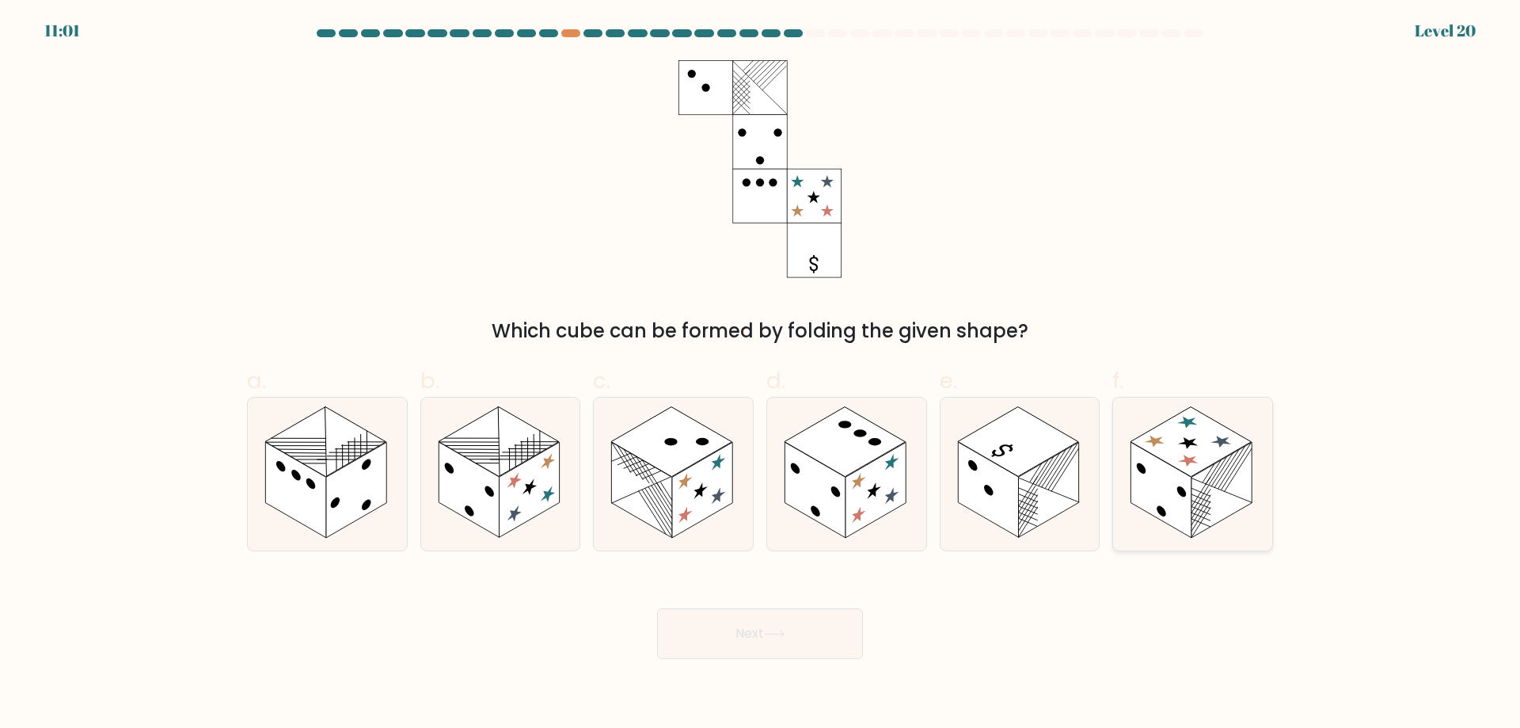
click at [1191, 470] on rect at bounding box center [1191, 442] width 121 height 70
click at [761, 375] on input "f." at bounding box center [760, 369] width 1 height 10
radio input "true"
click at [1073, 467] on rect at bounding box center [1048, 490] width 60 height 96
click at [761, 375] on input "e." at bounding box center [760, 369] width 1 height 10
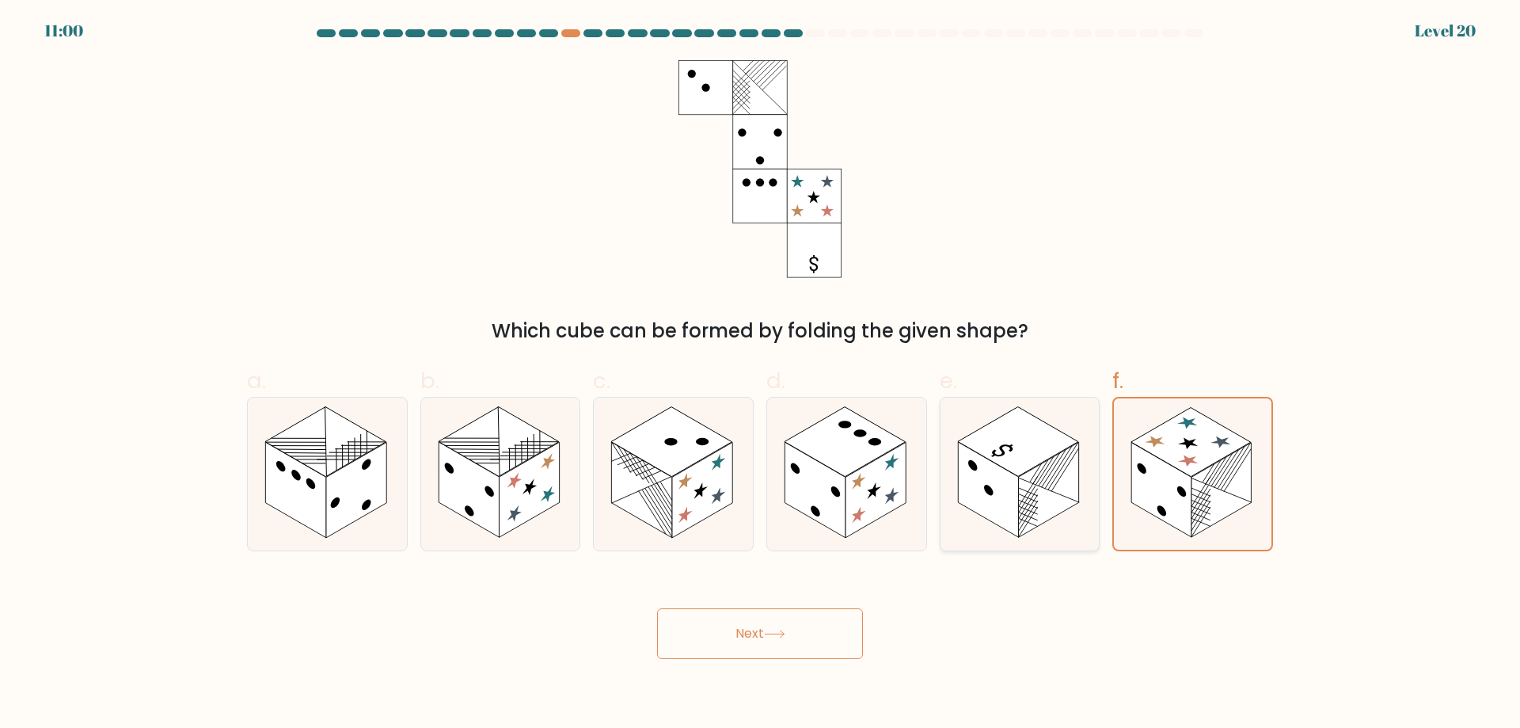
radio input "true"
click at [778, 630] on icon at bounding box center [774, 634] width 21 height 9
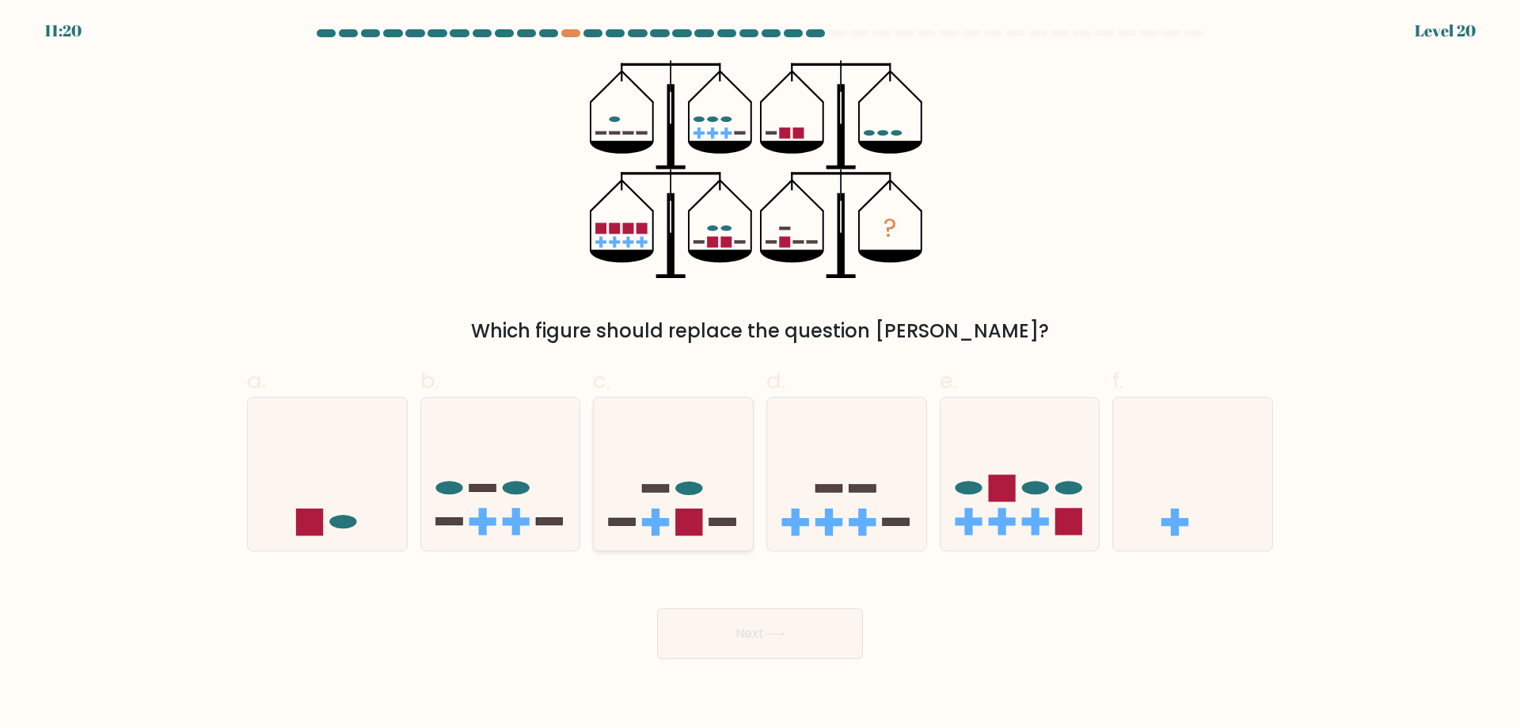
click at [679, 476] on icon at bounding box center [673, 473] width 159 height 131
click at [760, 375] on input "c." at bounding box center [760, 369] width 1 height 10
radio input "true"
click at [805, 612] on button "Next" at bounding box center [760, 633] width 206 height 51
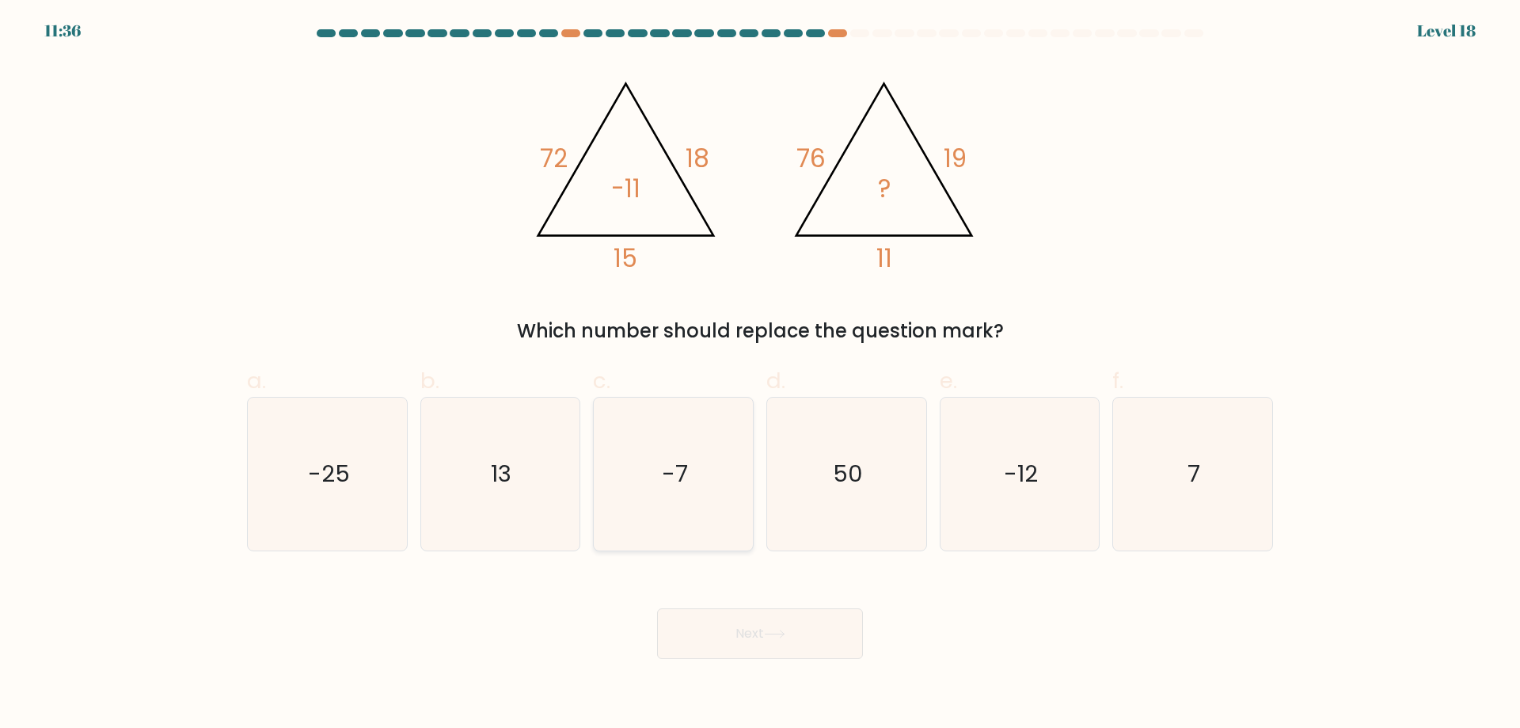
click at [681, 474] on text "-7" at bounding box center [675, 474] width 26 height 32
click at [760, 375] on input "c. -7" at bounding box center [760, 369] width 1 height 10
radio input "true"
click at [747, 632] on button "Next" at bounding box center [760, 633] width 206 height 51
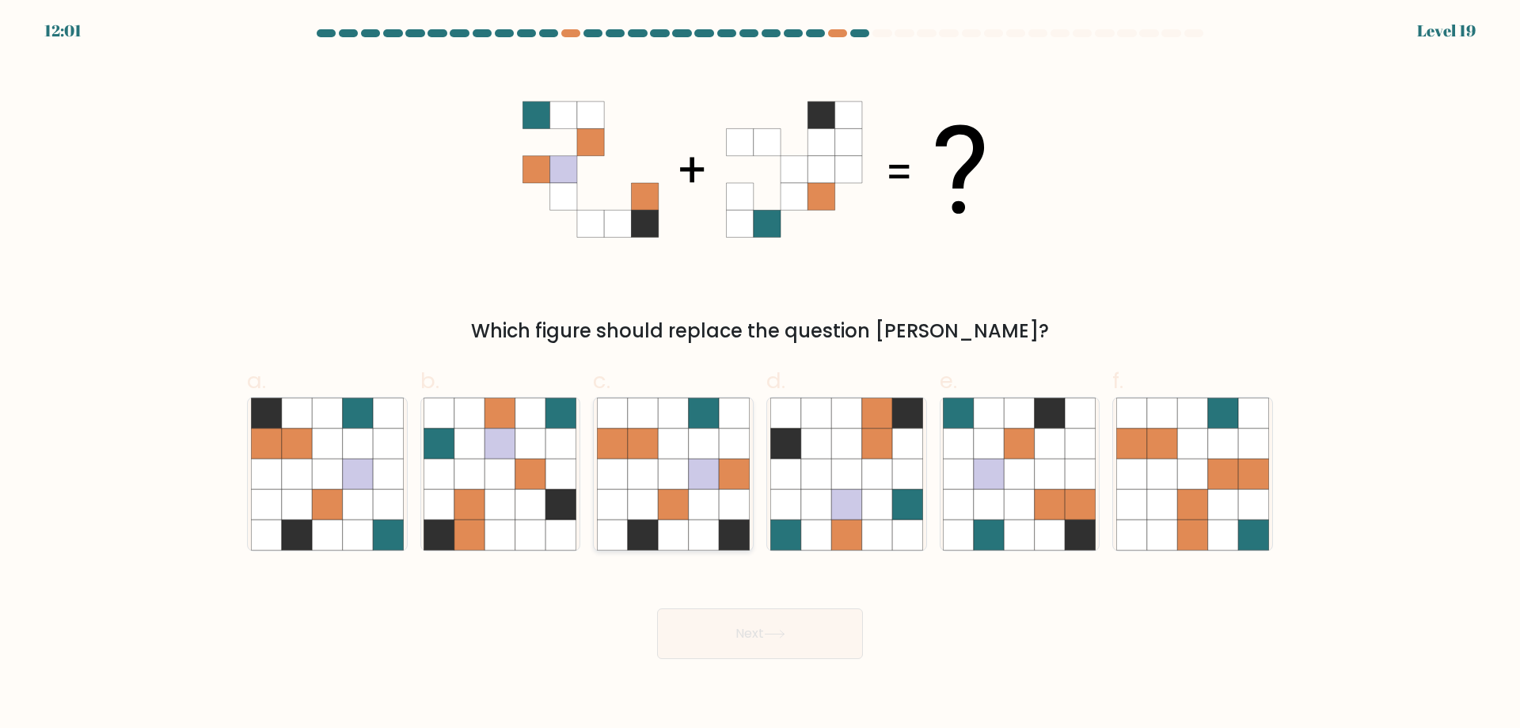
click at [692, 493] on icon at bounding box center [704, 504] width 30 height 30
click at [760, 375] on input "c." at bounding box center [760, 369] width 1 height 10
radio input "true"
click at [489, 525] on icon at bounding box center [500, 534] width 30 height 30
click at [760, 375] on input "b." at bounding box center [760, 369] width 1 height 10
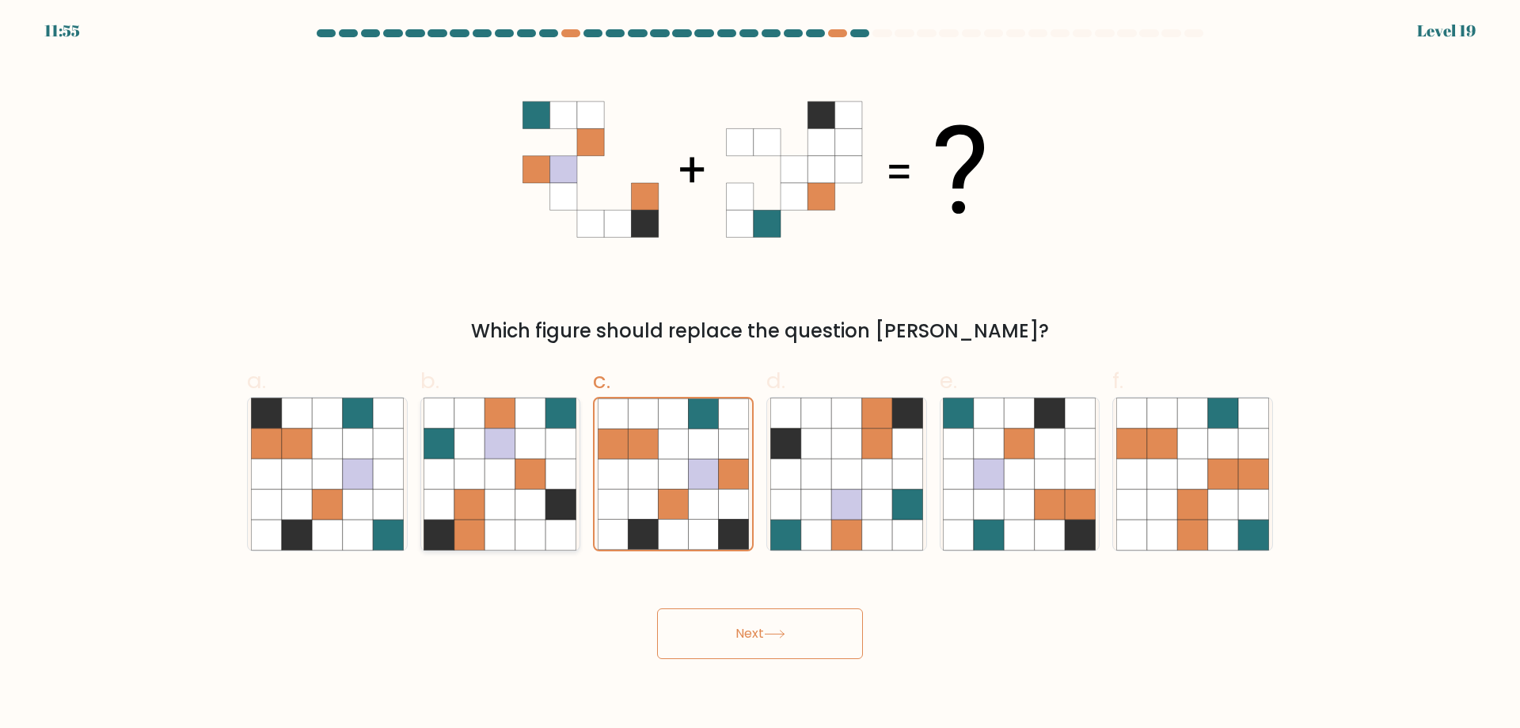
radio input "true"
click at [713, 618] on button "Next" at bounding box center [760, 633] width 206 height 51
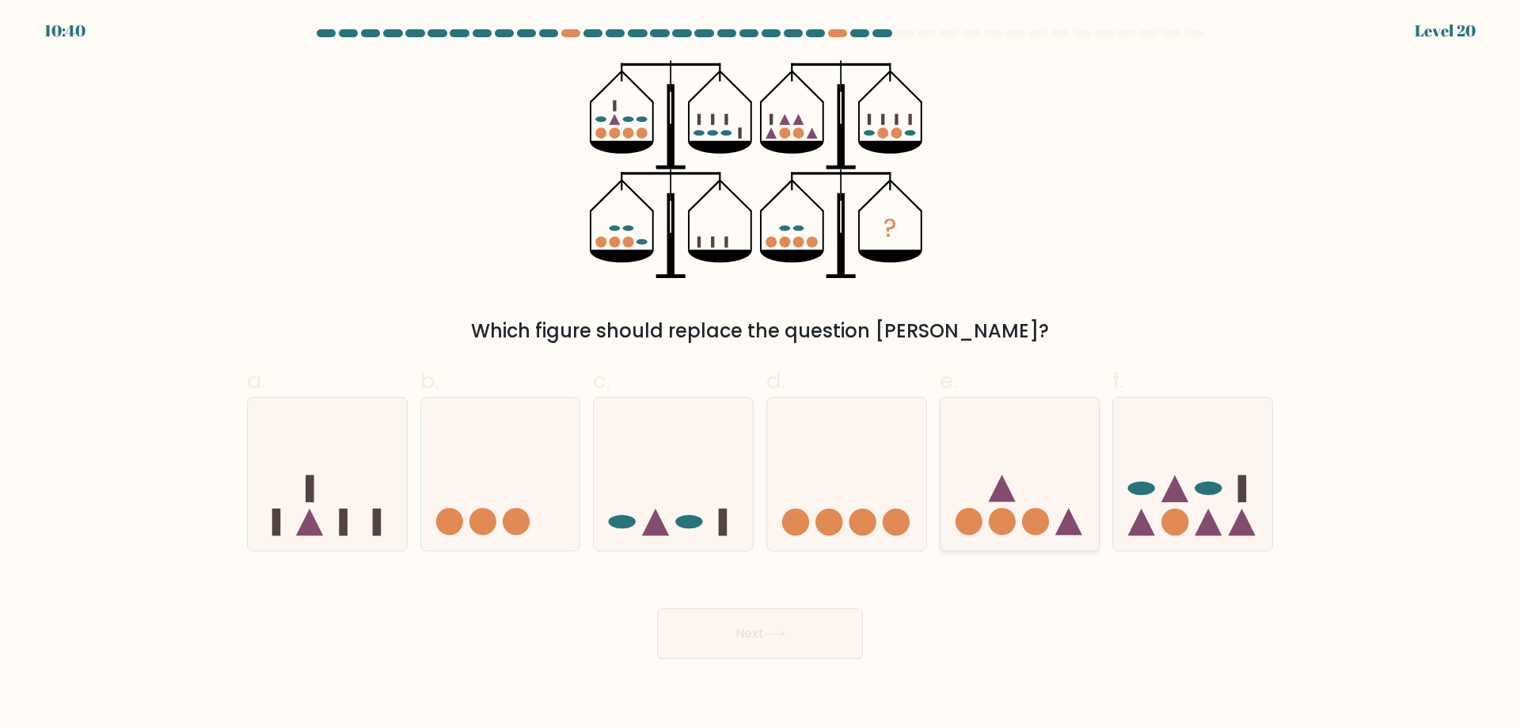
click at [1064, 508] on icon at bounding box center [1020, 473] width 159 height 131
click at [761, 375] on input "e." at bounding box center [760, 369] width 1 height 10
radio input "true"
click at [756, 637] on button "Next" at bounding box center [760, 633] width 206 height 51
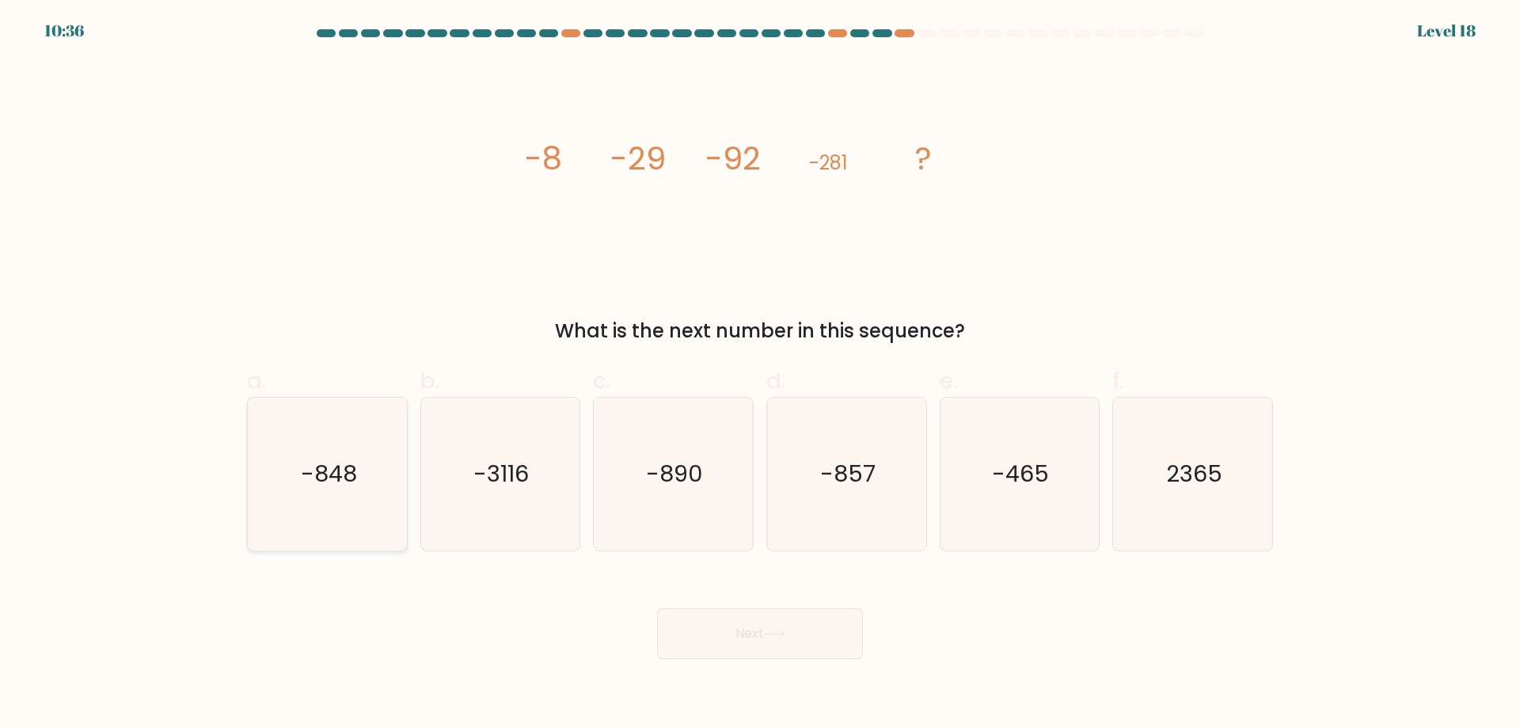
click at [379, 511] on icon "-848" at bounding box center [327, 474] width 153 height 153
click at [760, 375] on input "a. -848" at bounding box center [760, 369] width 1 height 10
radio input "true"
click at [731, 628] on button "Next" at bounding box center [760, 633] width 206 height 51
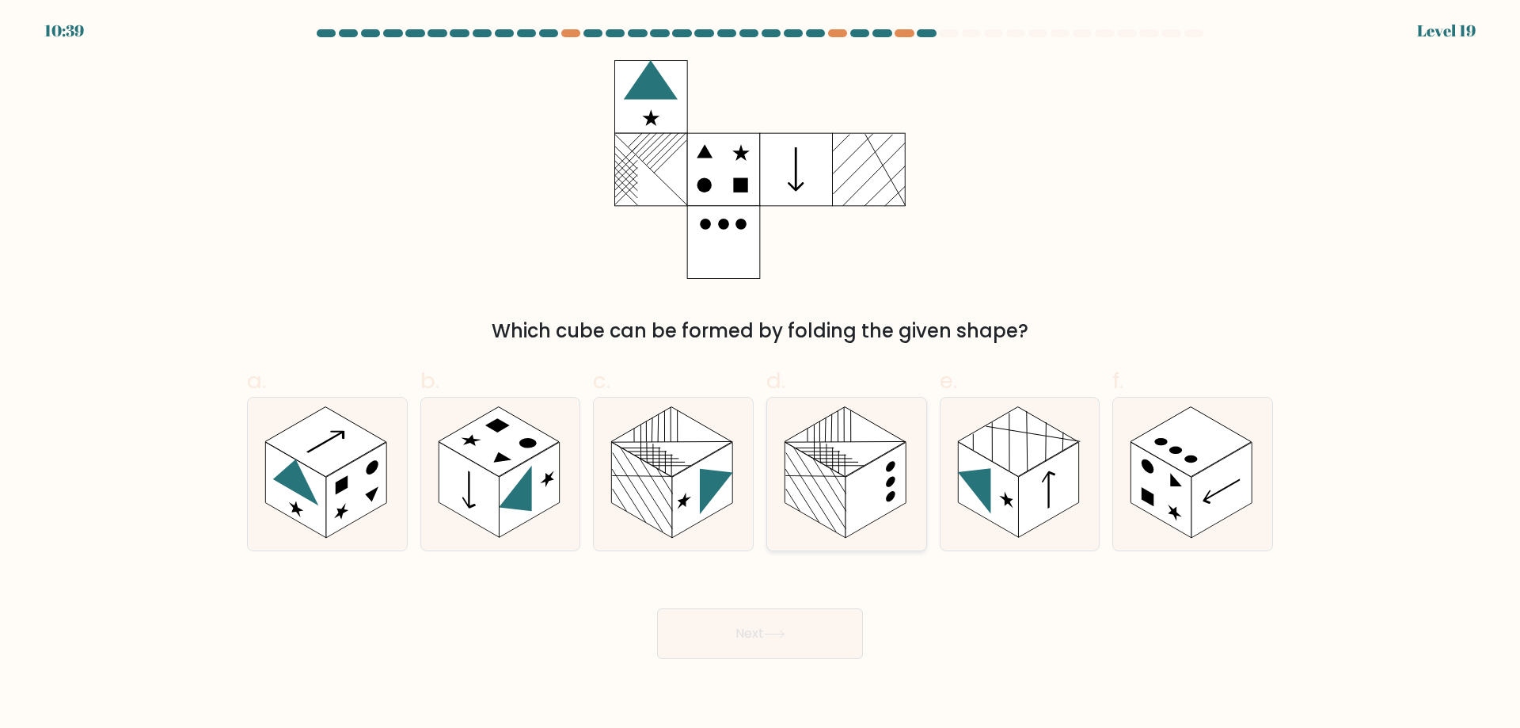
click at [862, 512] on rect at bounding box center [876, 490] width 60 height 96
click at [761, 375] on input "d." at bounding box center [760, 369] width 1 height 10
radio input "true"
click at [735, 634] on button "Next" at bounding box center [760, 633] width 206 height 51
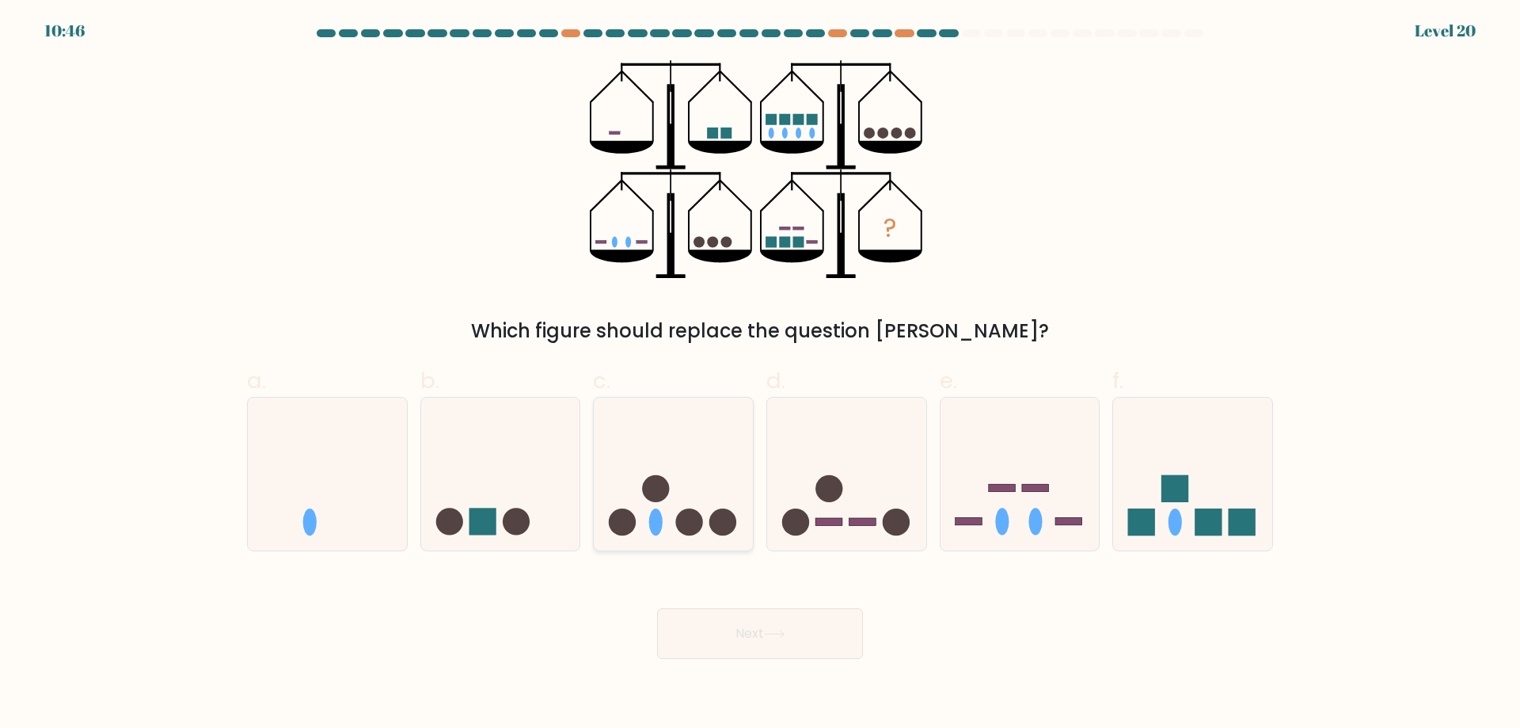
click at [663, 518] on icon at bounding box center [673, 473] width 159 height 131
click at [760, 375] on input "c." at bounding box center [760, 369] width 1 height 10
radio input "true"
click at [707, 641] on button "Next" at bounding box center [760, 633] width 206 height 51
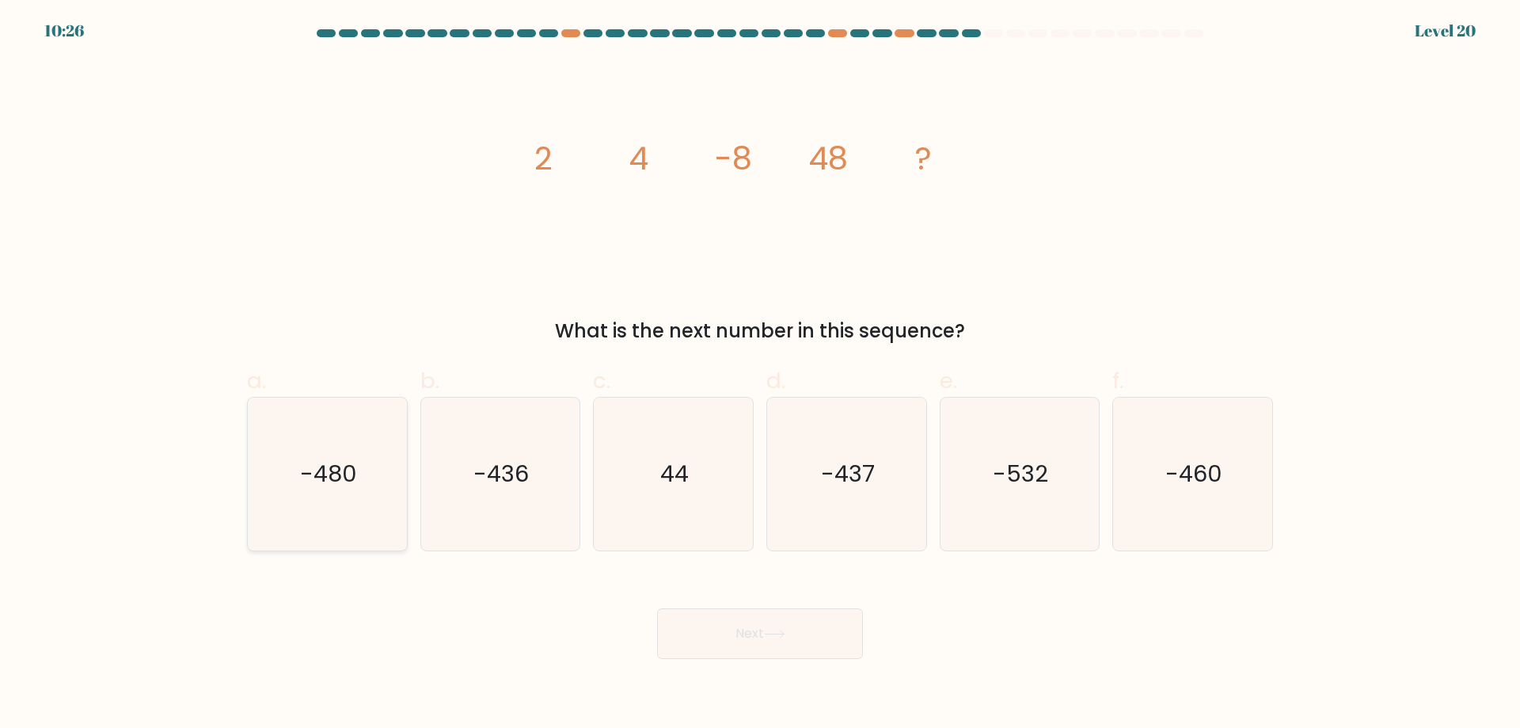
click at [378, 487] on icon "-480" at bounding box center [327, 474] width 153 height 153
click at [760, 375] on input "a. -480" at bounding box center [760, 369] width 1 height 10
radio input "true"
click at [704, 635] on button "Next" at bounding box center [760, 633] width 206 height 51
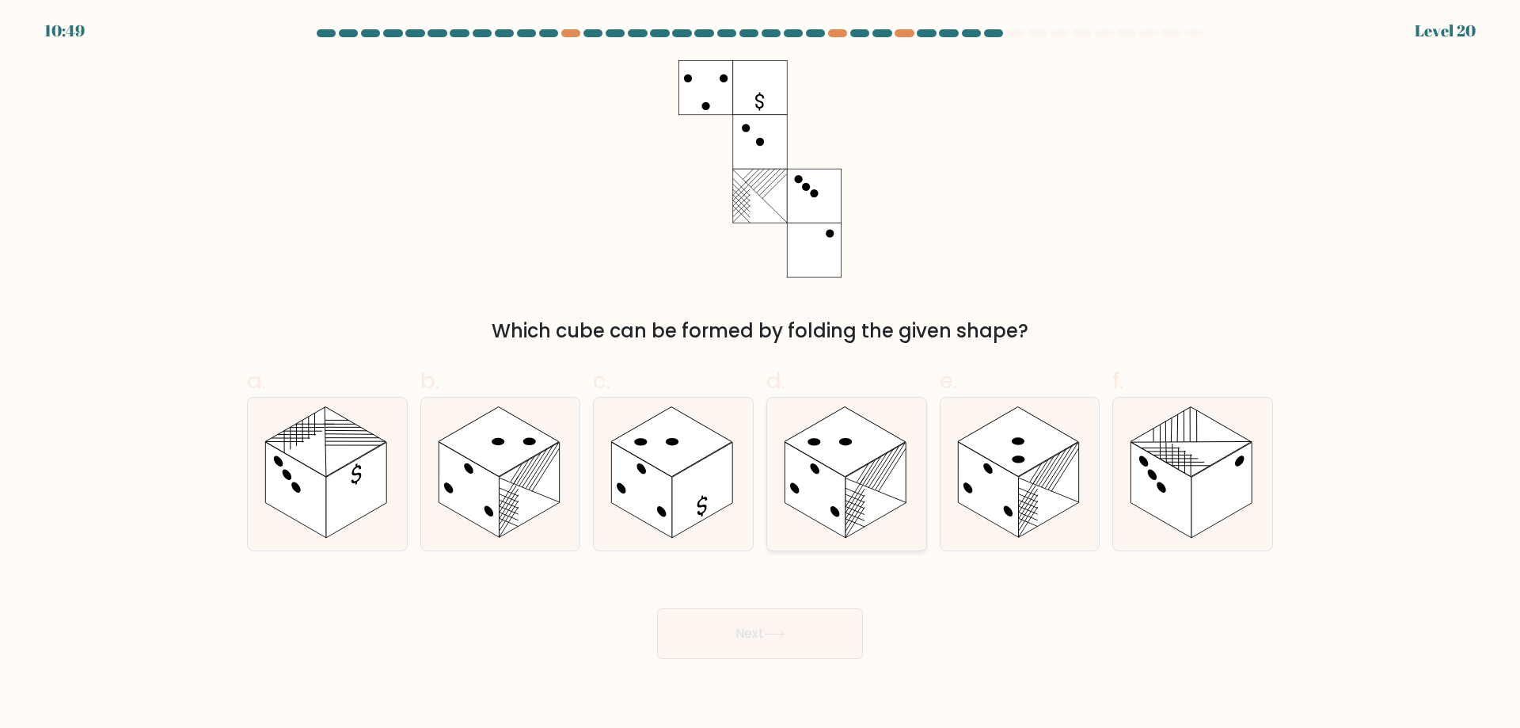
click at [874, 479] on line at bounding box center [881, 469] width 25 height 38
click at [761, 375] on input "d." at bounding box center [760, 369] width 1 height 10
radio input "true"
click at [767, 622] on button "Next" at bounding box center [760, 633] width 206 height 51
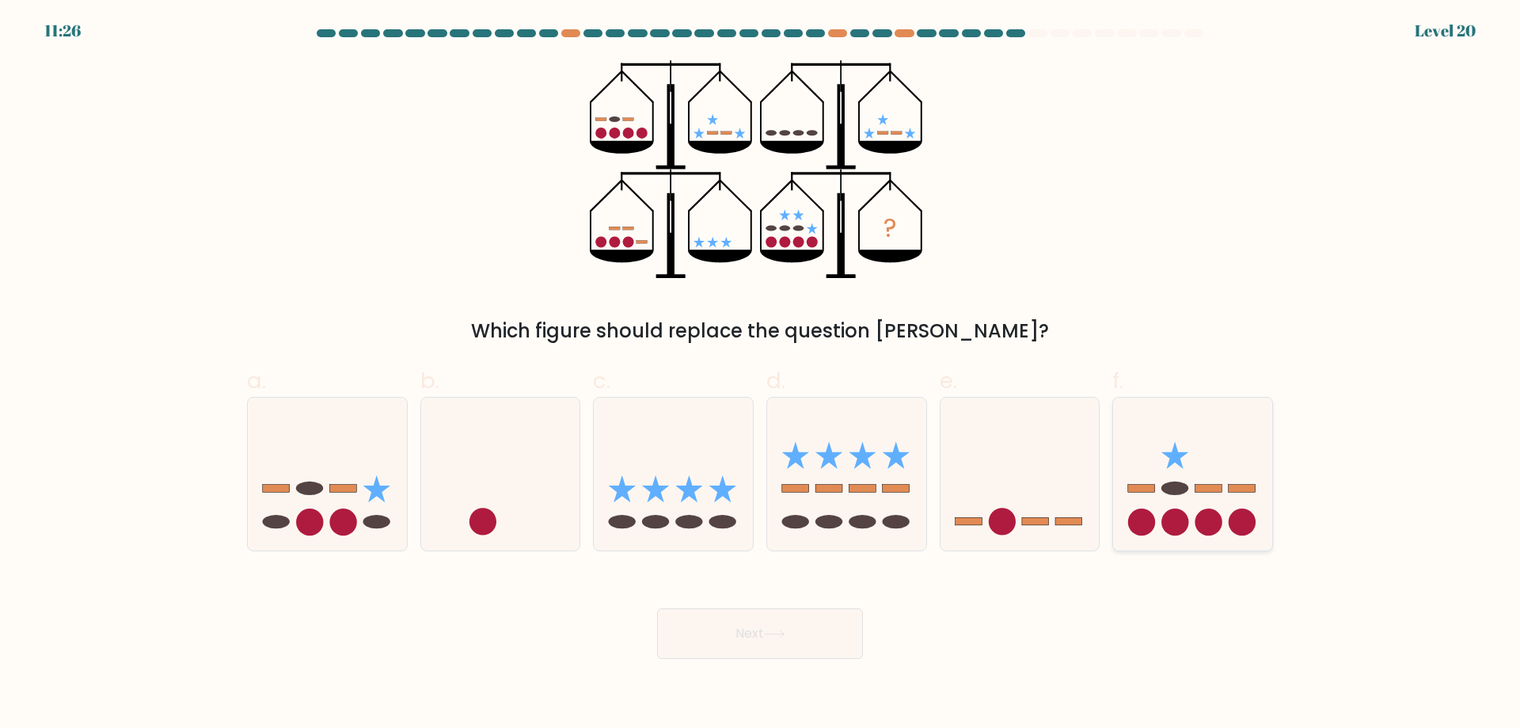
click at [1182, 489] on ellipse at bounding box center [1175, 487] width 27 height 13
click at [761, 375] on input "f." at bounding box center [760, 369] width 1 height 10
radio input "true"
click at [786, 630] on icon at bounding box center [774, 634] width 21 height 9
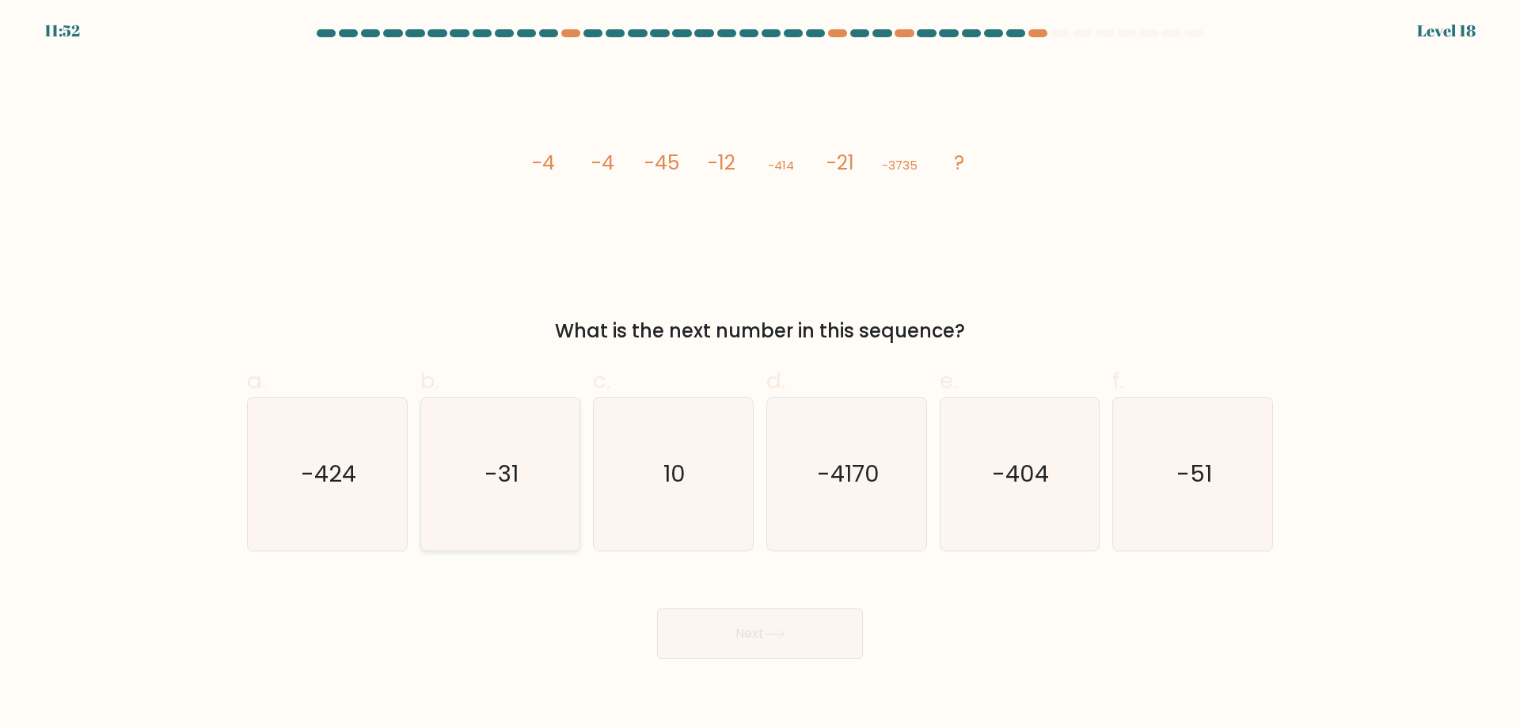
click at [550, 498] on icon "-31" at bounding box center [500, 474] width 153 height 153
click at [760, 375] on input "b. -31" at bounding box center [760, 369] width 1 height 10
radio input "true"
click at [810, 663] on body "11:51 Level 18" at bounding box center [760, 364] width 1520 height 728
click at [766, 634] on button "Next" at bounding box center [760, 633] width 206 height 51
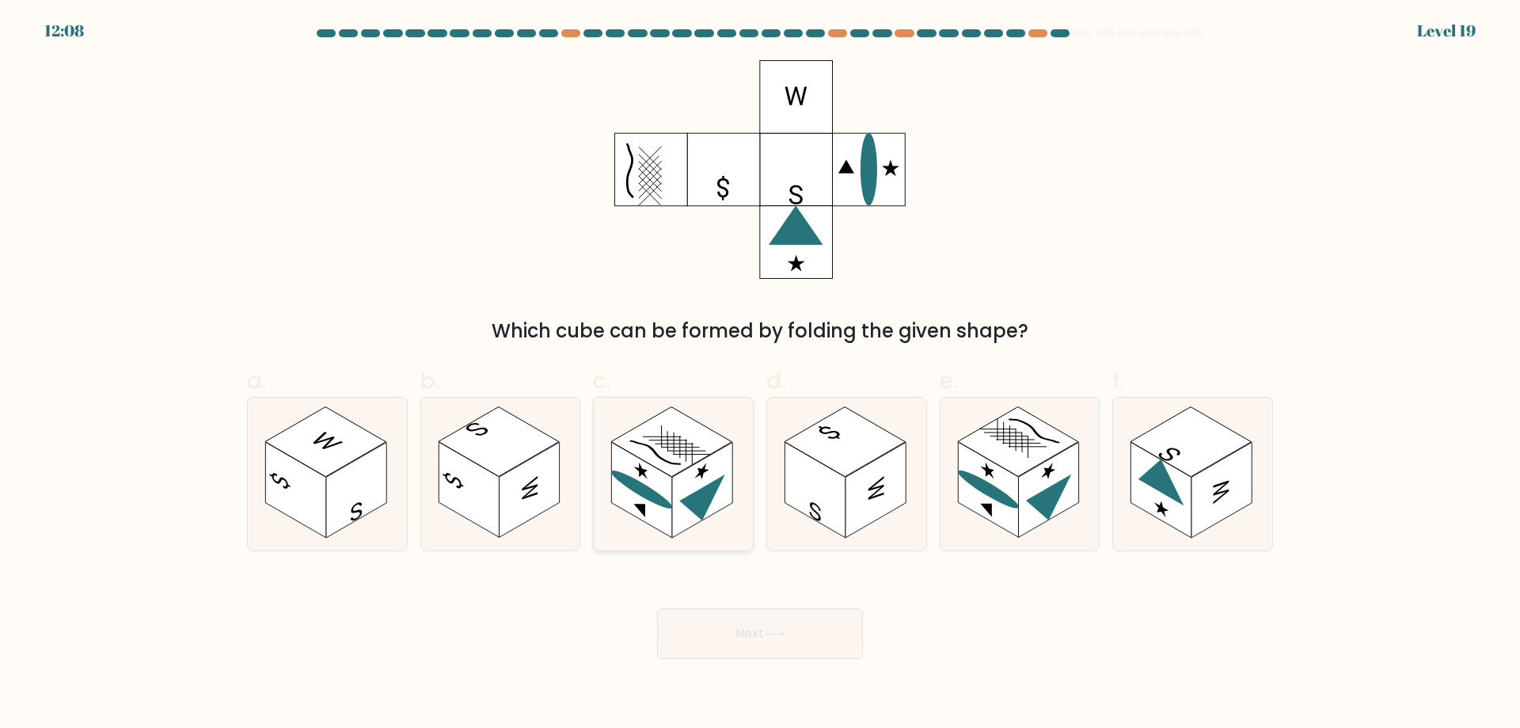
click at [695, 491] on rect at bounding box center [702, 490] width 60 height 96
click at [760, 375] on input "c." at bounding box center [760, 369] width 1 height 10
radio input "true"
click at [744, 638] on button "Next" at bounding box center [760, 633] width 206 height 51
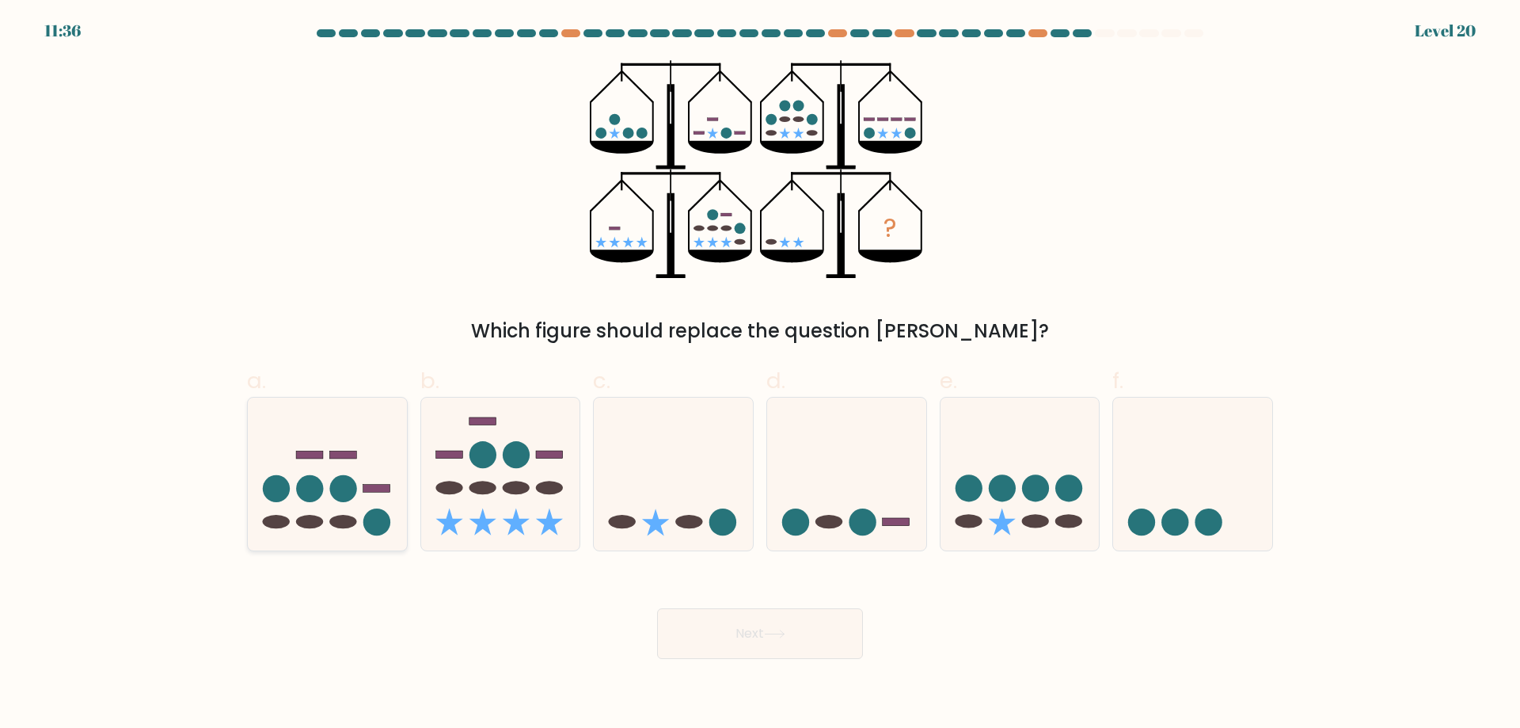
click at [311, 514] on icon at bounding box center [327, 473] width 159 height 131
click at [760, 375] on input "a." at bounding box center [760, 369] width 1 height 10
radio input "true"
click at [790, 632] on button "Next" at bounding box center [760, 633] width 206 height 51
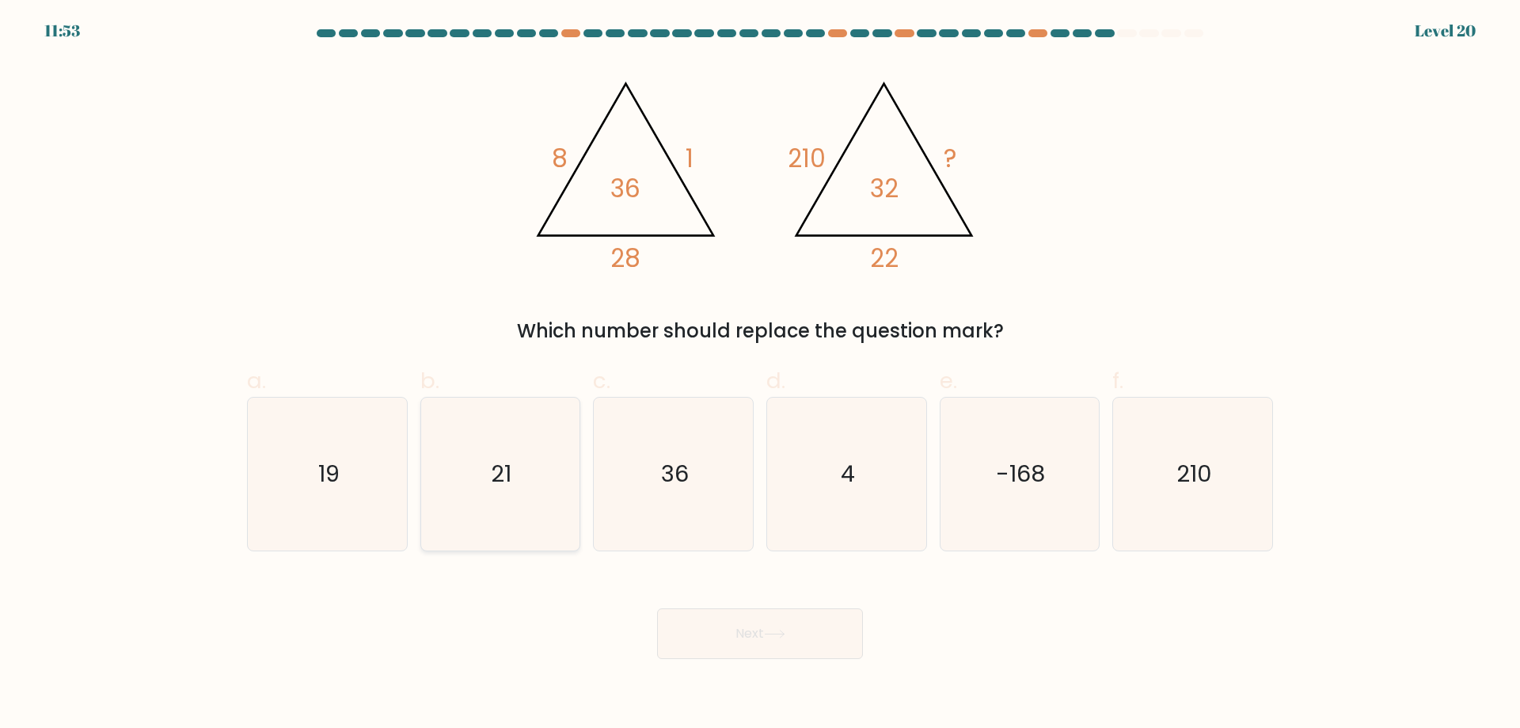
click at [534, 493] on icon "21" at bounding box center [500, 474] width 153 height 153
click at [760, 375] on input "b. 21" at bounding box center [760, 369] width 1 height 10
radio input "true"
click at [806, 637] on button "Next" at bounding box center [760, 633] width 206 height 51
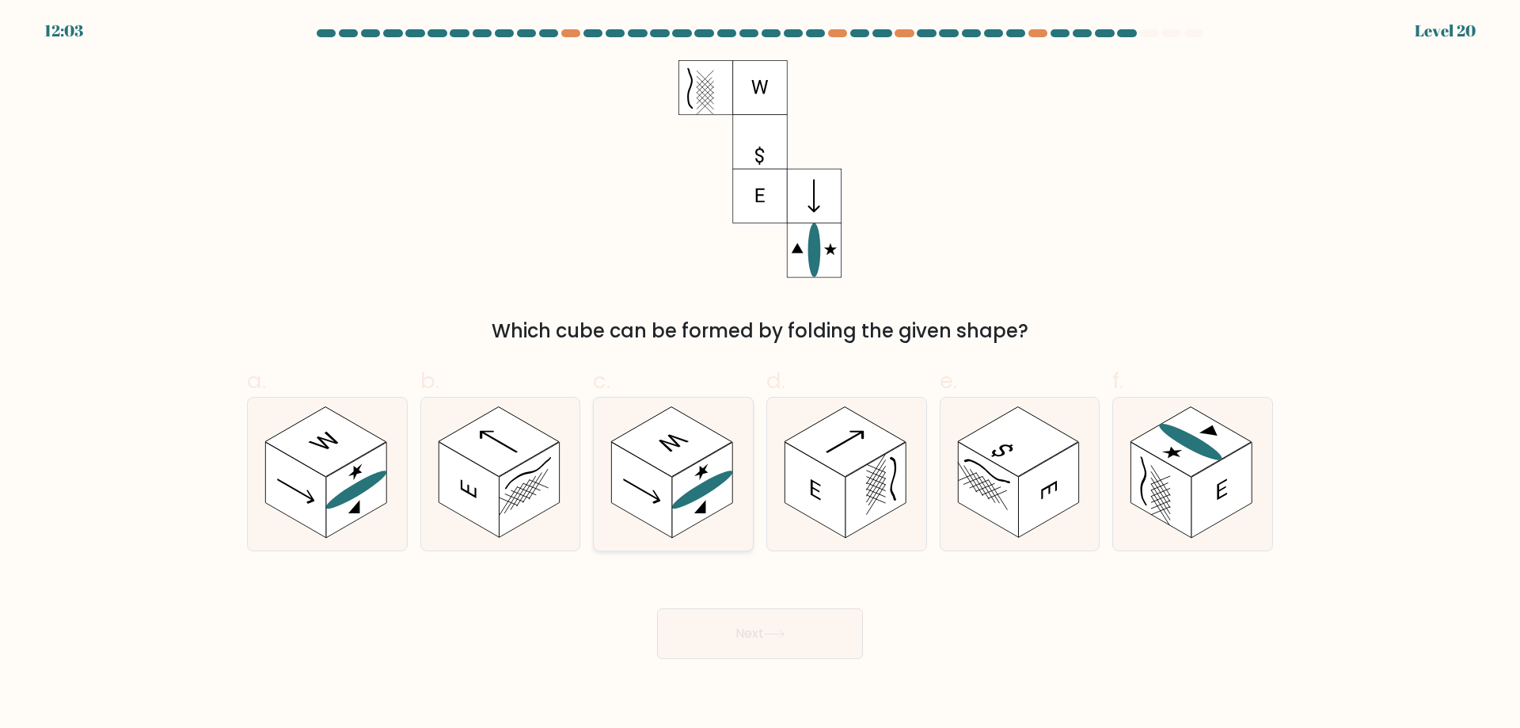
click at [661, 468] on rect at bounding box center [671, 442] width 121 height 70
click at [760, 375] on input "c." at bounding box center [760, 369] width 1 height 10
radio input "true"
click at [778, 609] on button "Next" at bounding box center [760, 633] width 206 height 51
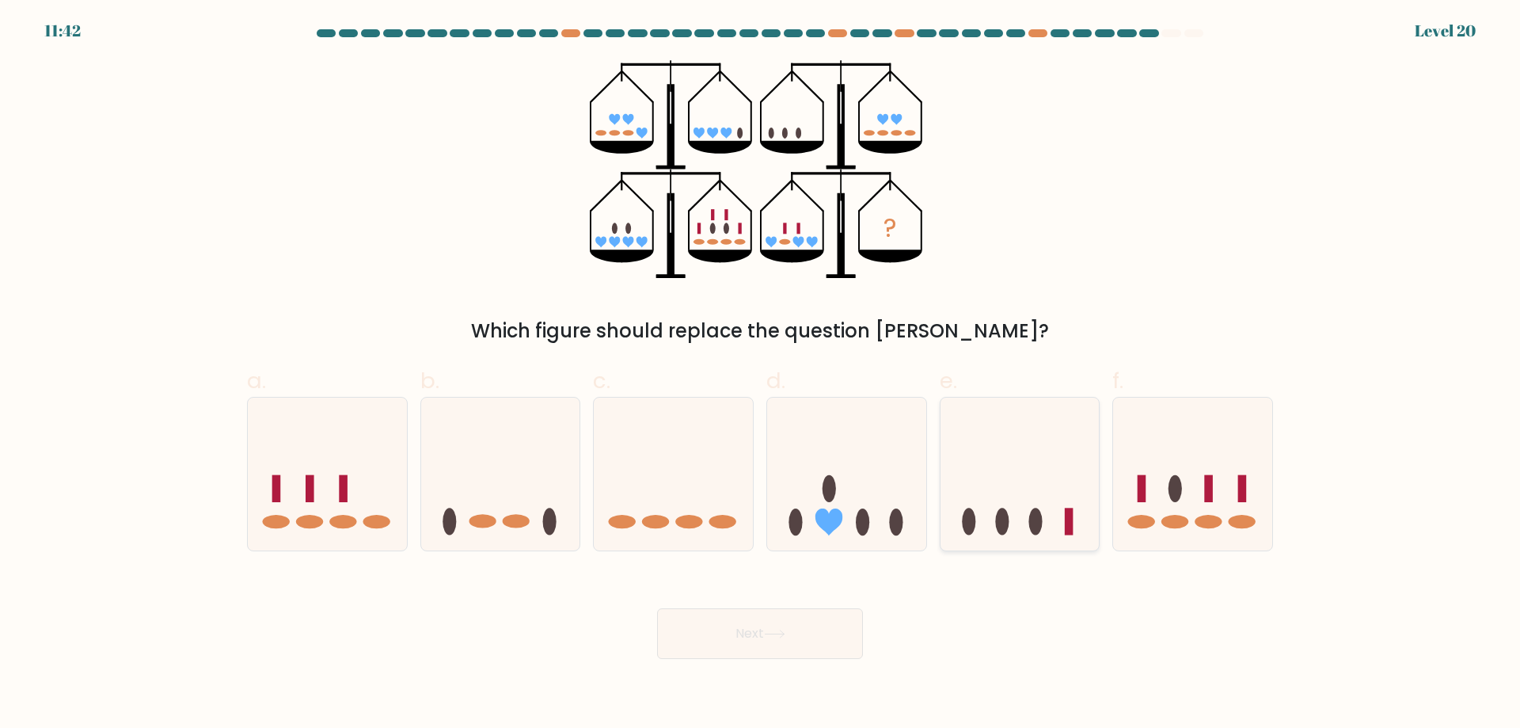
click at [1020, 502] on icon at bounding box center [1020, 473] width 159 height 131
click at [761, 375] on input "e." at bounding box center [760, 369] width 1 height 10
radio input "true"
click at [773, 614] on button "Next" at bounding box center [760, 633] width 206 height 51
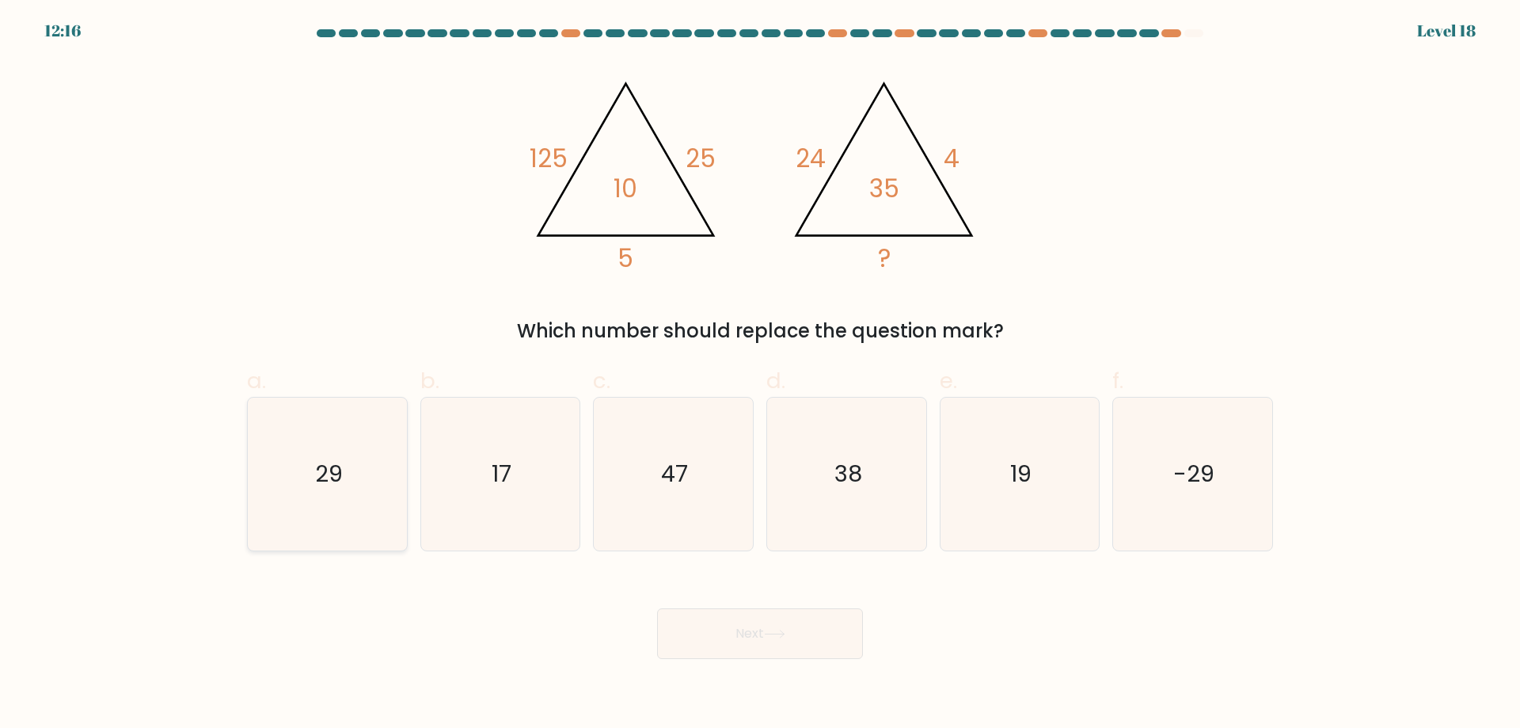
click at [384, 431] on icon "29" at bounding box center [327, 474] width 153 height 153
click at [760, 375] on input "a. 29" at bounding box center [760, 369] width 1 height 10
radio input "true"
click at [700, 627] on button "Next" at bounding box center [760, 633] width 206 height 51
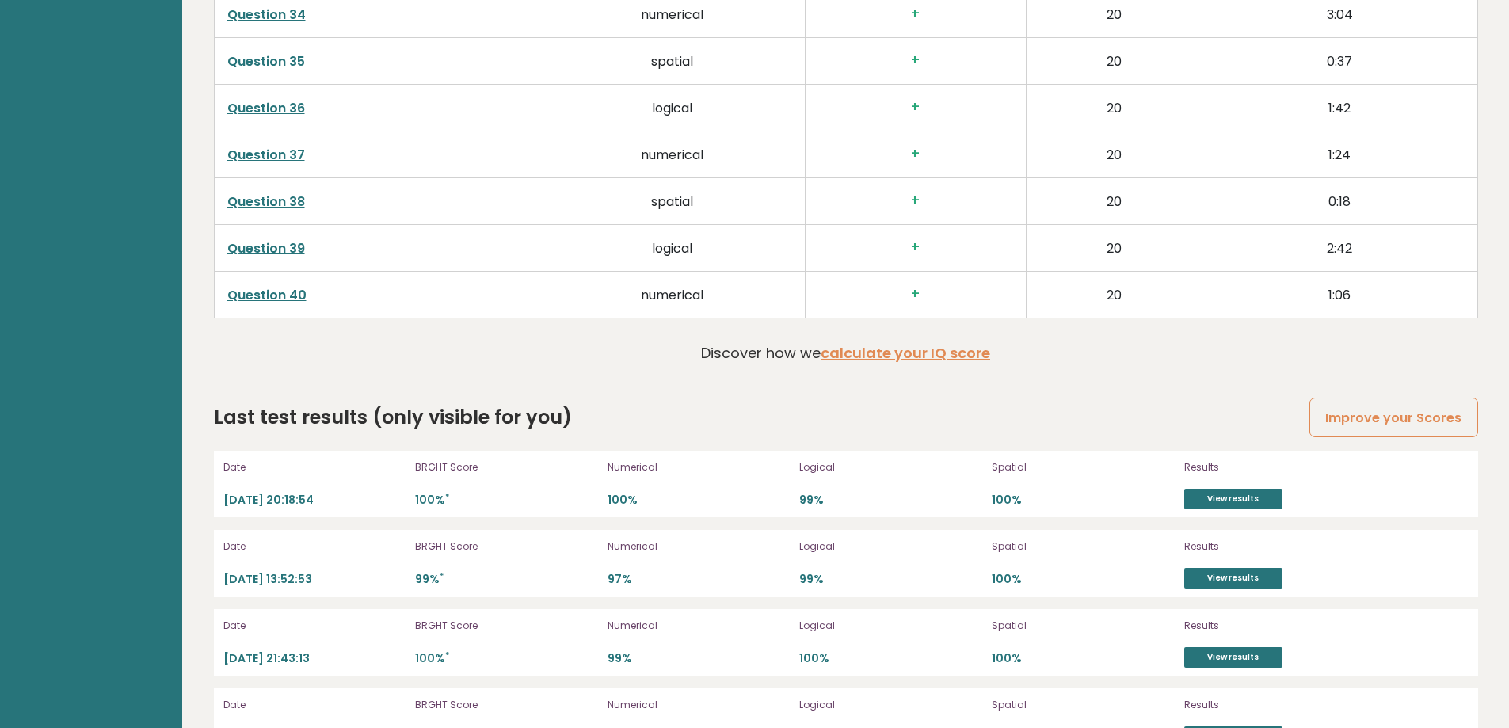
scroll to position [4210, 0]
click at [1204, 498] on link "View results" at bounding box center [1233, 498] width 98 height 21
